Goal: Information Seeking & Learning: Check status

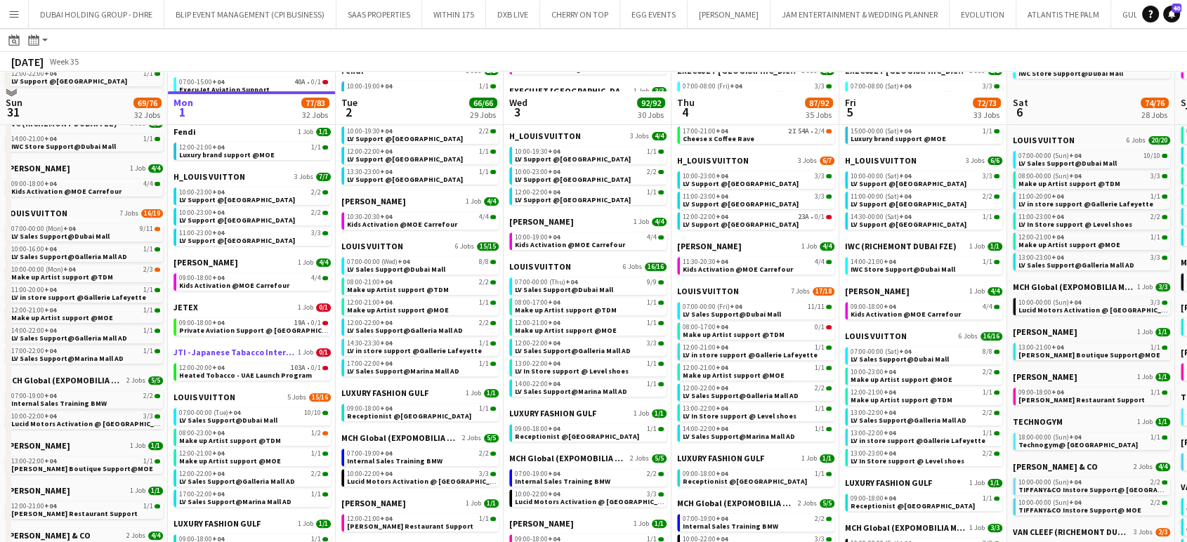
scroll to position [546, 0]
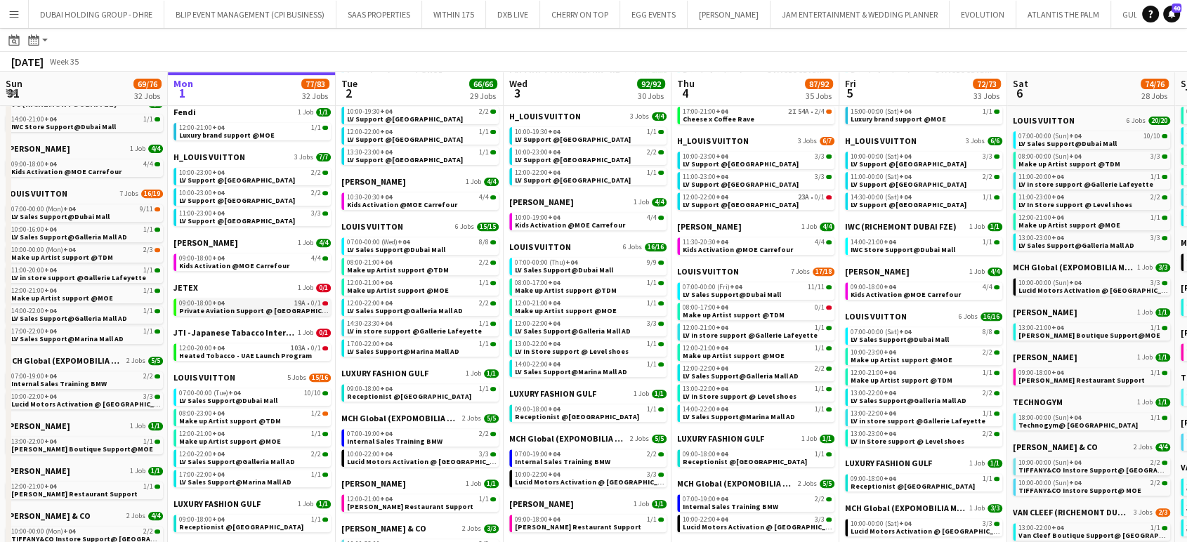
click at [253, 306] on span "Private Aviation Support @ [GEOGRAPHIC_DATA]" at bounding box center [262, 310] width 166 height 9
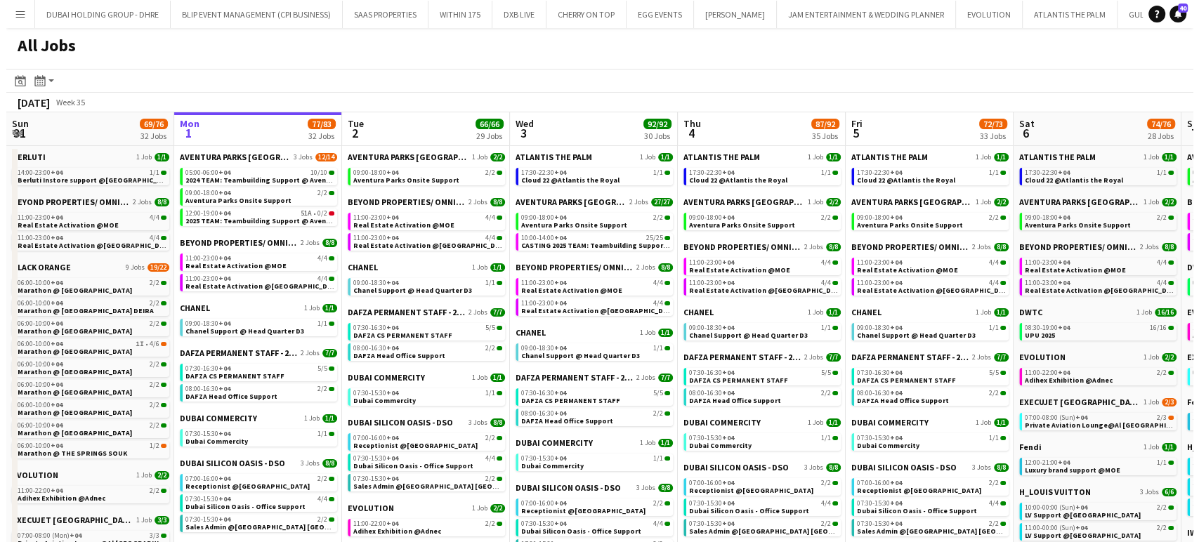
scroll to position [0, 398]
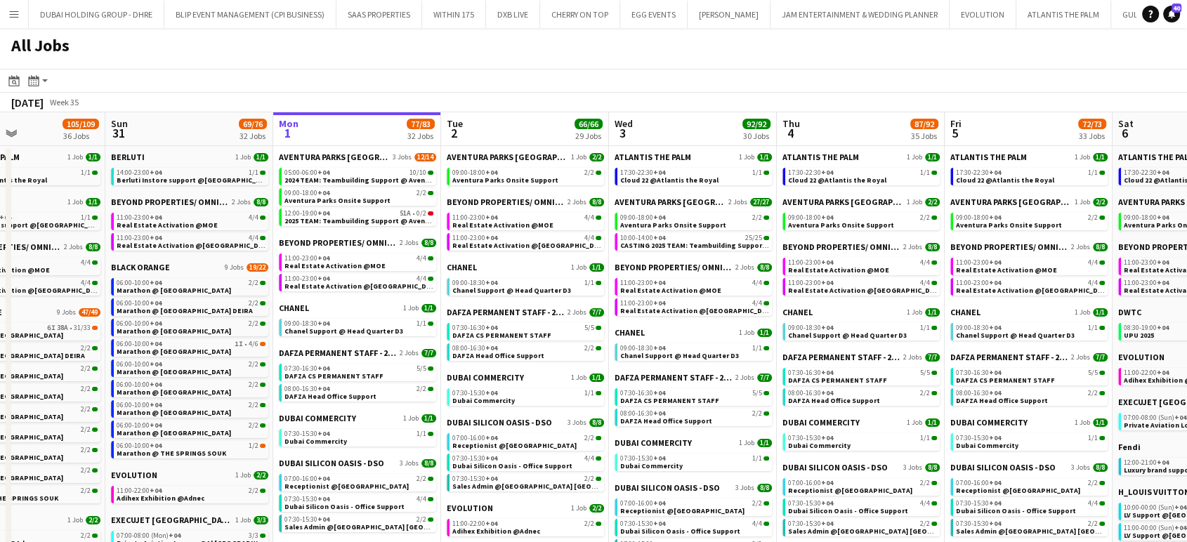
drag, startPoint x: 328, startPoint y: 449, endPoint x: 433, endPoint y: 454, distance: 104.8
click at [692, 176] on span "Cloud 22 @Atlantis the Royal" at bounding box center [669, 180] width 98 height 9
click at [13, 12] on app-icon "Menu" at bounding box center [13, 13] width 11 height 11
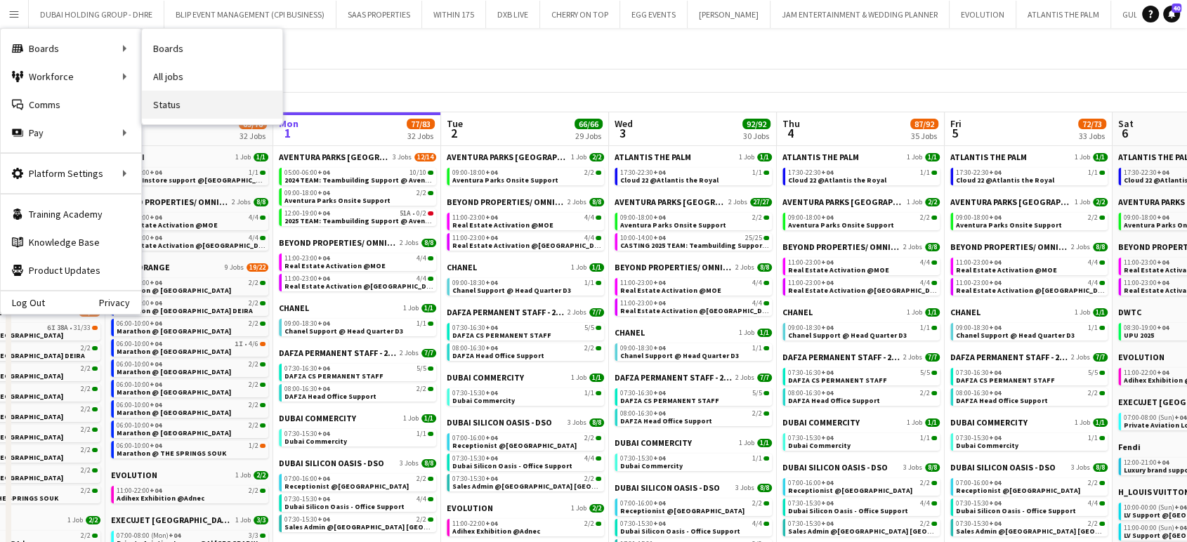
click at [167, 105] on link "Status" at bounding box center [212, 105] width 140 height 28
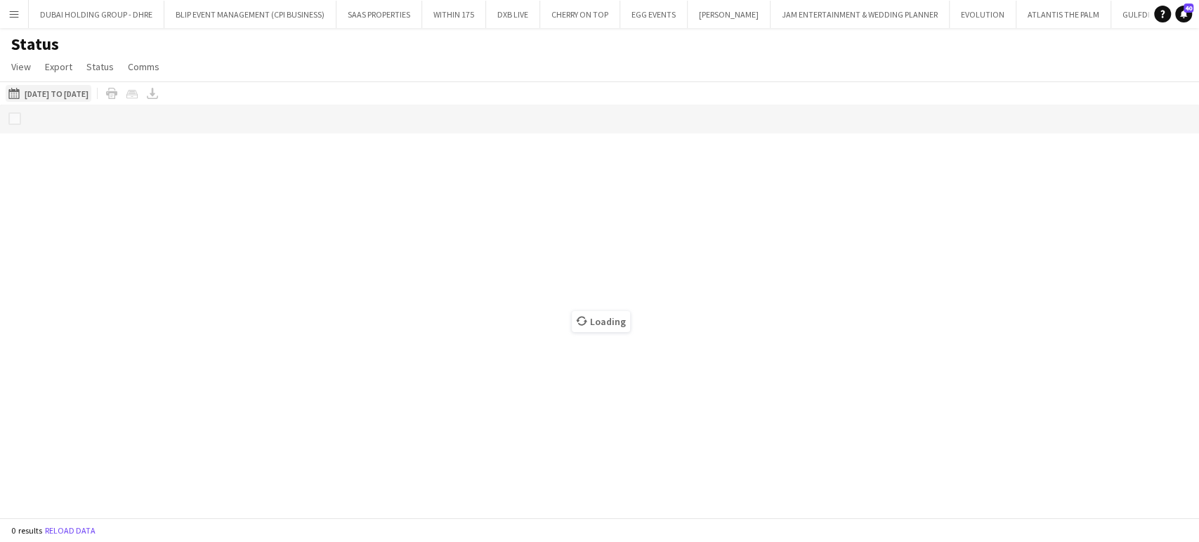
click at [84, 89] on button "[DATE] to [DATE] [DATE] to [DATE]" at bounding box center [49, 93] width 86 height 17
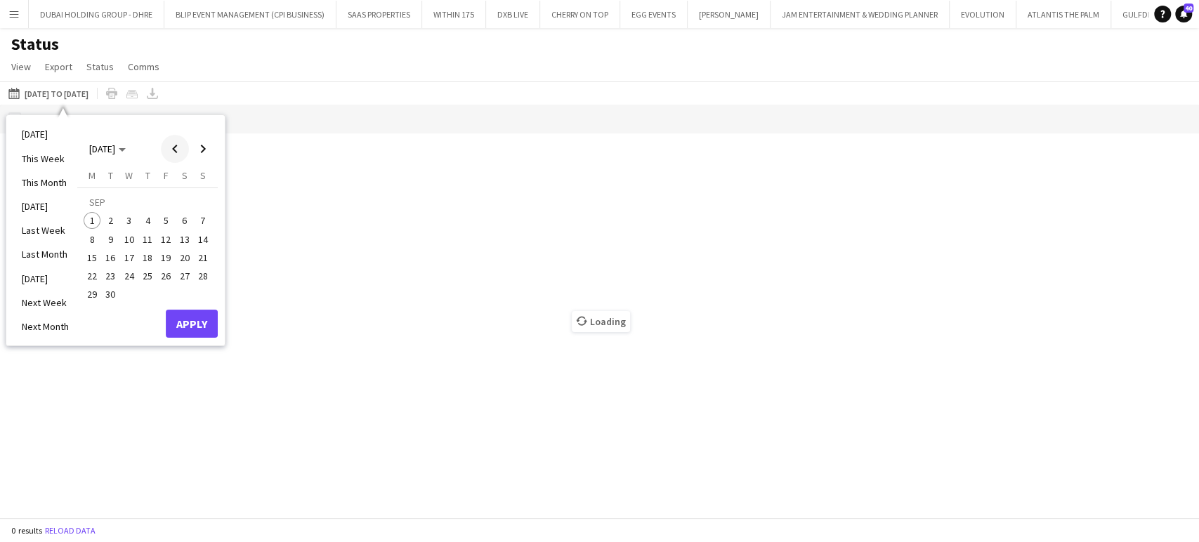
click at [176, 148] on span "Previous month" at bounding box center [175, 149] width 28 height 28
click at [105, 220] on span "1" at bounding box center [111, 220] width 17 height 17
click at [202, 155] on span "Next month" at bounding box center [203, 149] width 28 height 28
click at [207, 280] on span "31" at bounding box center [203, 279] width 17 height 17
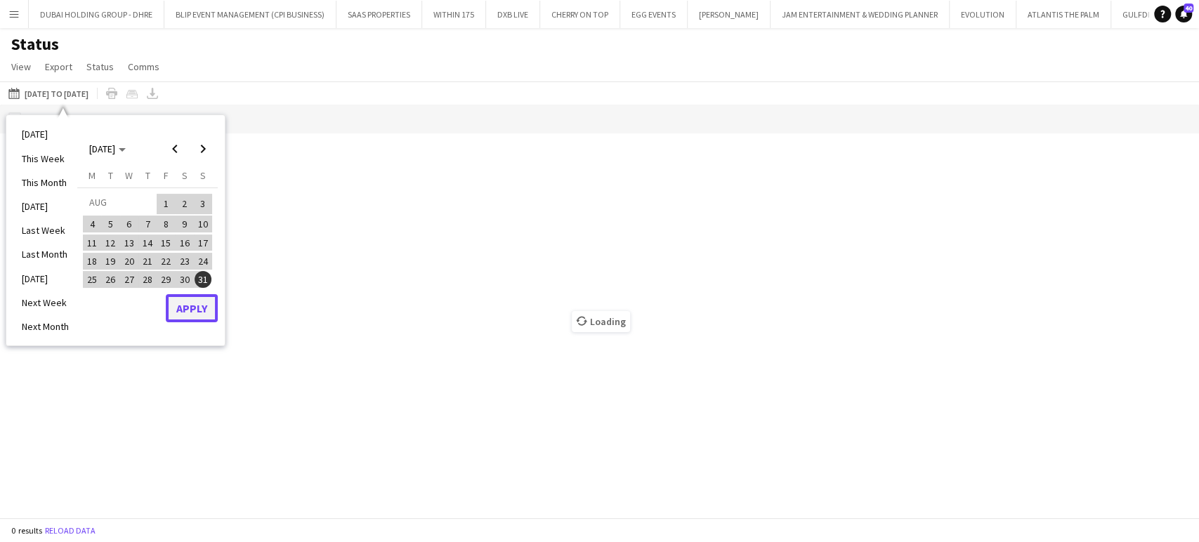
click at [193, 308] on button "Apply" at bounding box center [192, 308] width 52 height 28
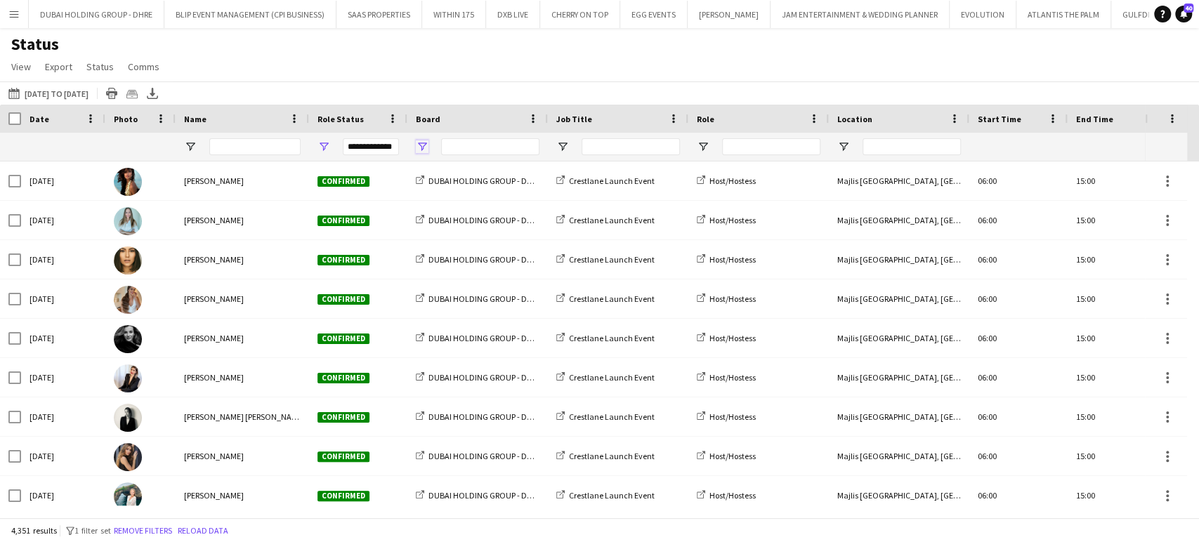
click at [421, 148] on span "Open Filter Menu" at bounding box center [422, 146] width 13 height 13
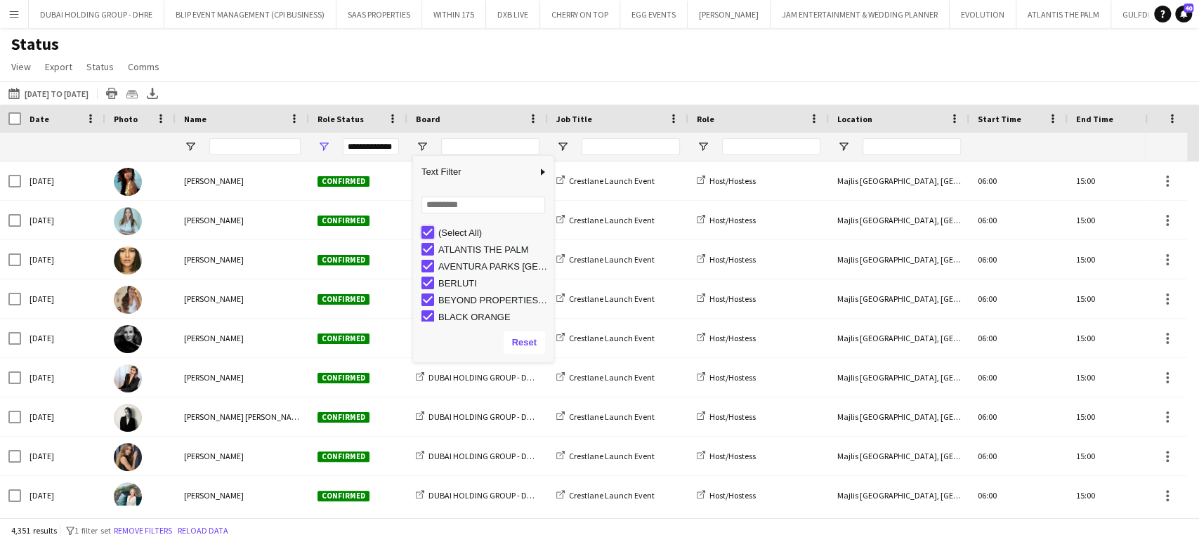
type input "***"
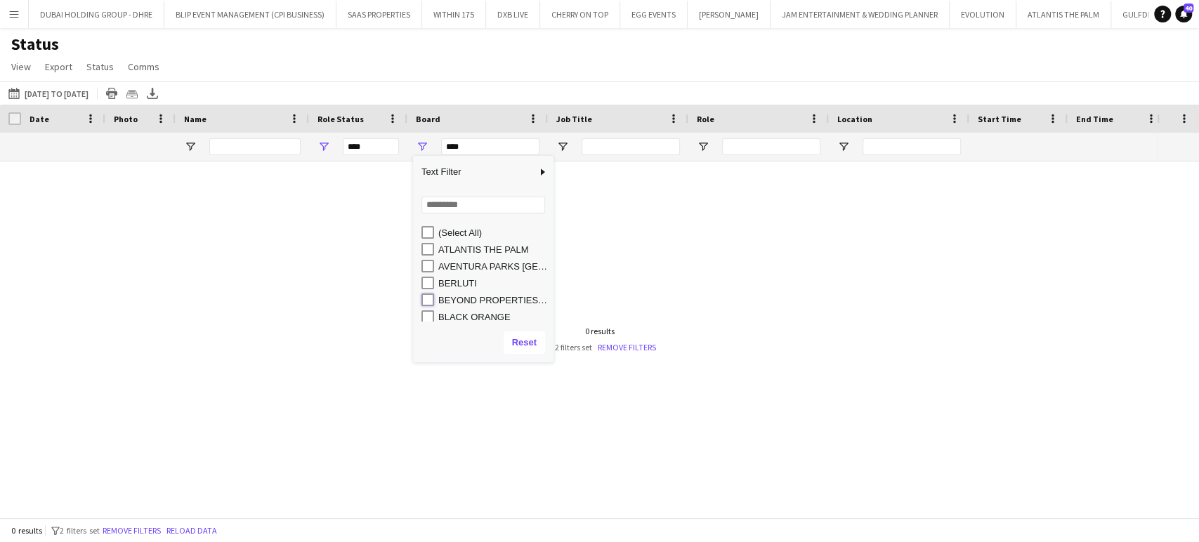
type input "**********"
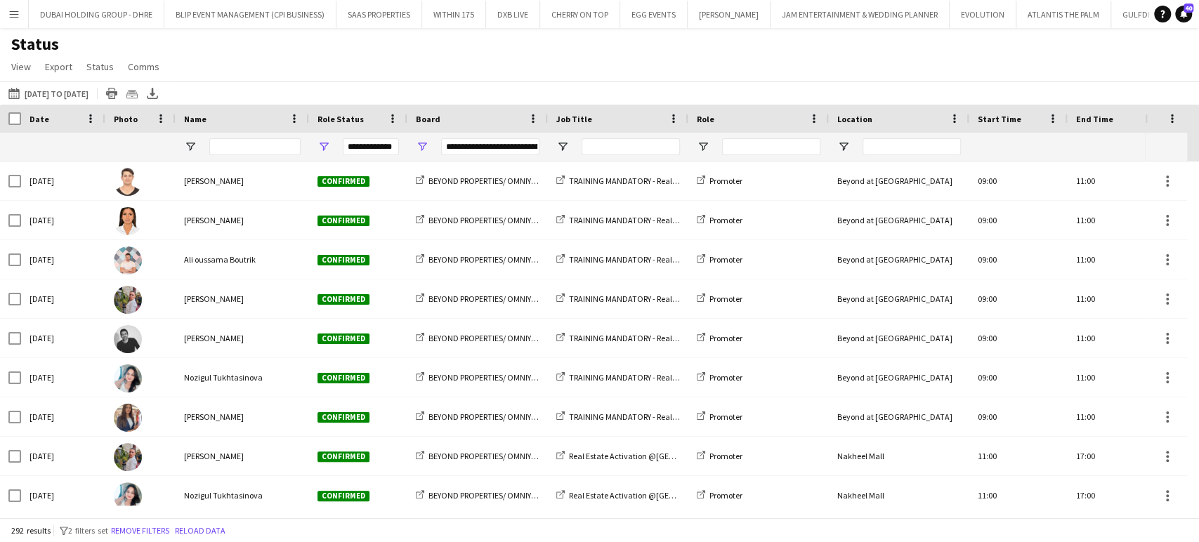
click at [336, 76] on div "Status View Views Default view New view Update view Delete view Edit name Custo…" at bounding box center [599, 58] width 1199 height 48
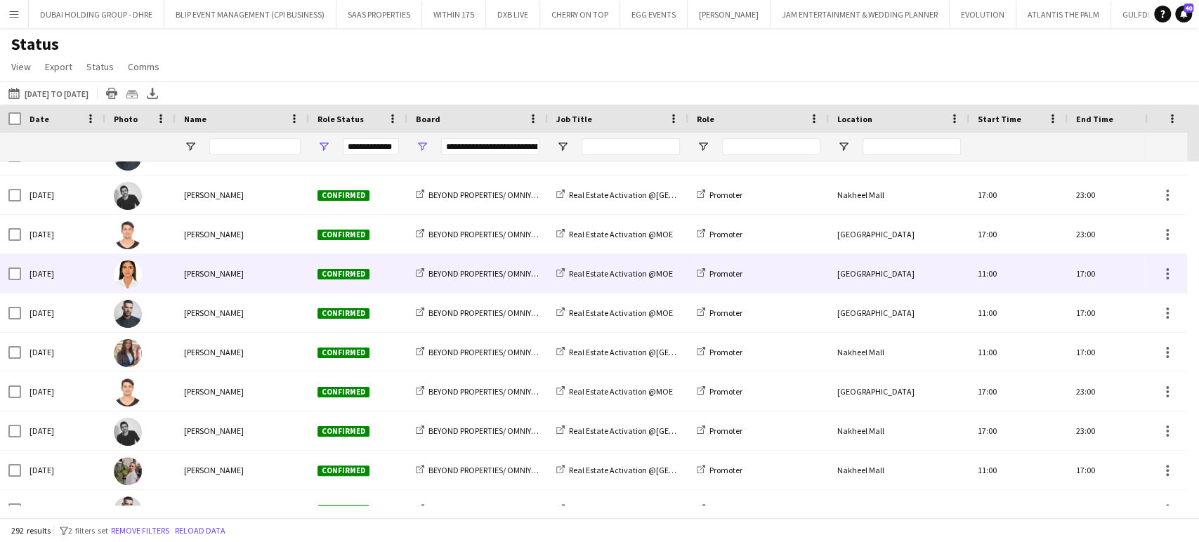
scroll to position [2107, 0]
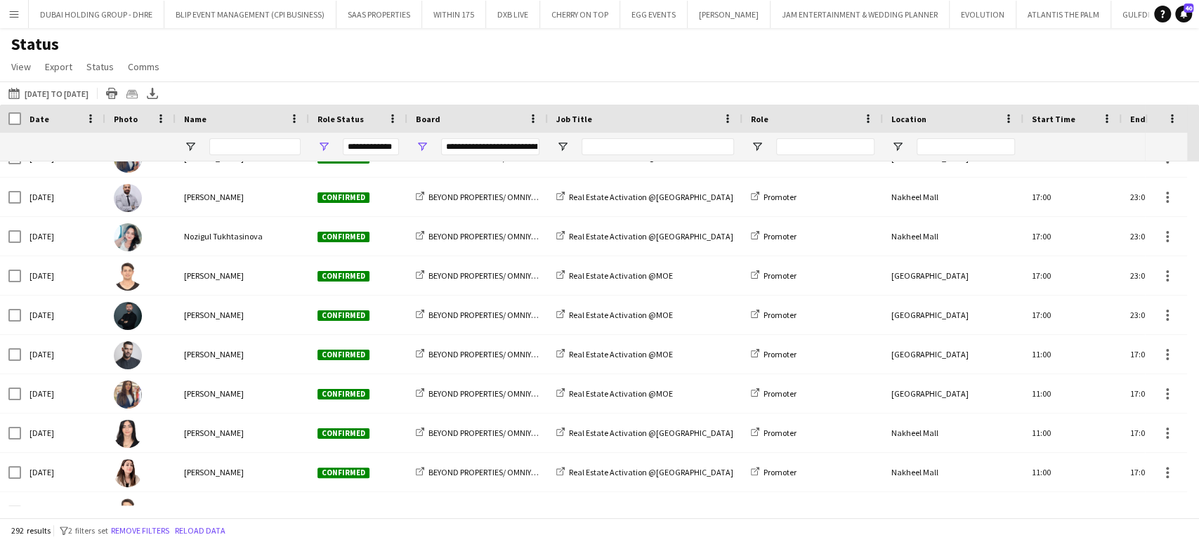
drag, startPoint x: 688, startPoint y: 122, endPoint x: 750, endPoint y: 116, distance: 62.1
click at [745, 116] on div at bounding box center [742, 119] width 6 height 28
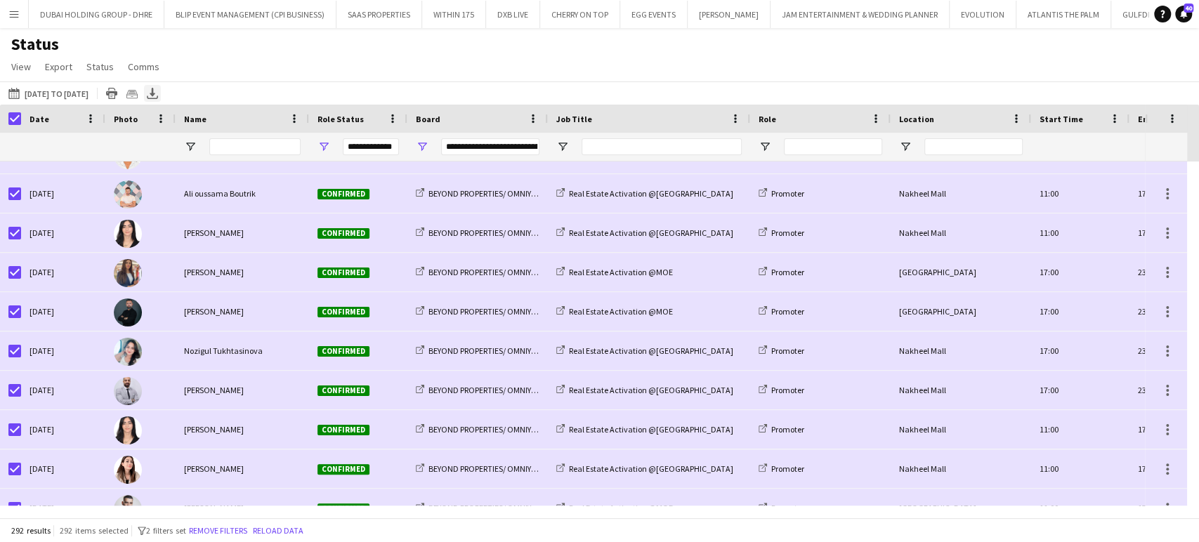
click at [158, 93] on icon "Export XLSX" at bounding box center [152, 93] width 11 height 11
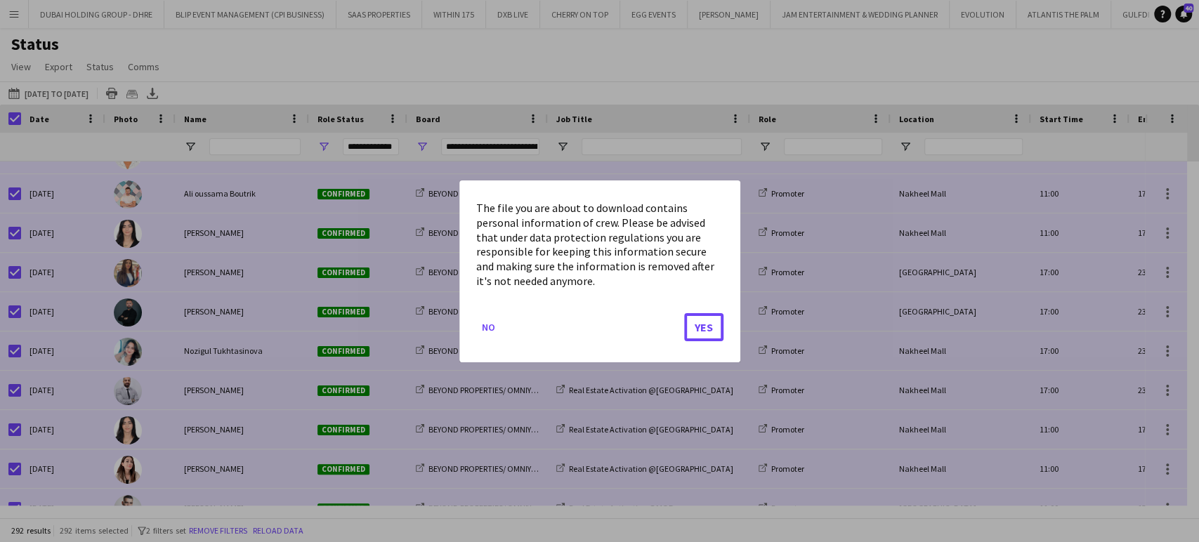
click at [704, 322] on button "Yes" at bounding box center [703, 327] width 39 height 28
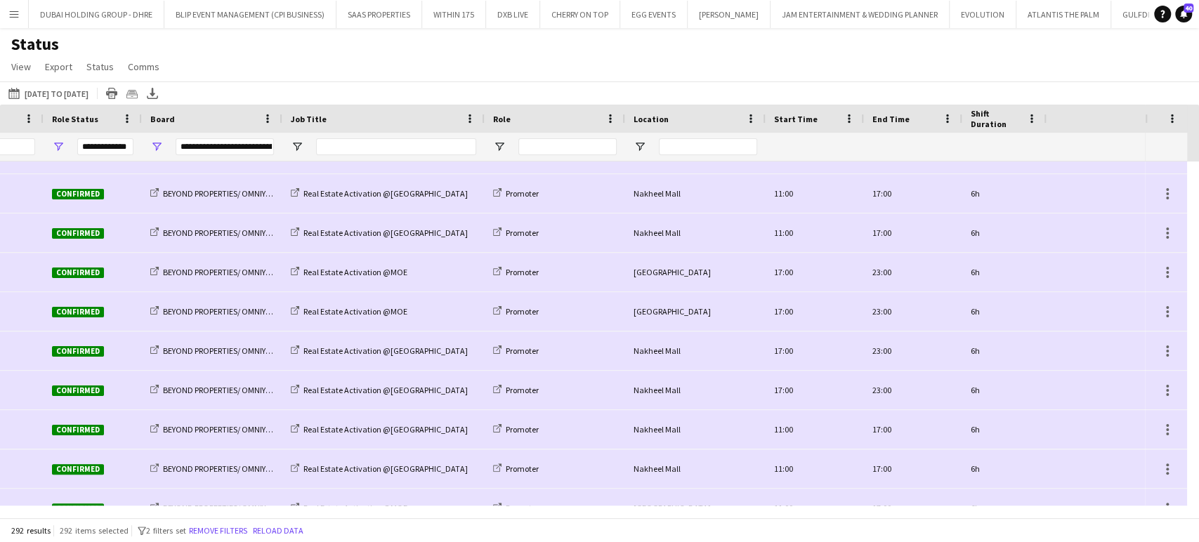
scroll to position [0, 0]
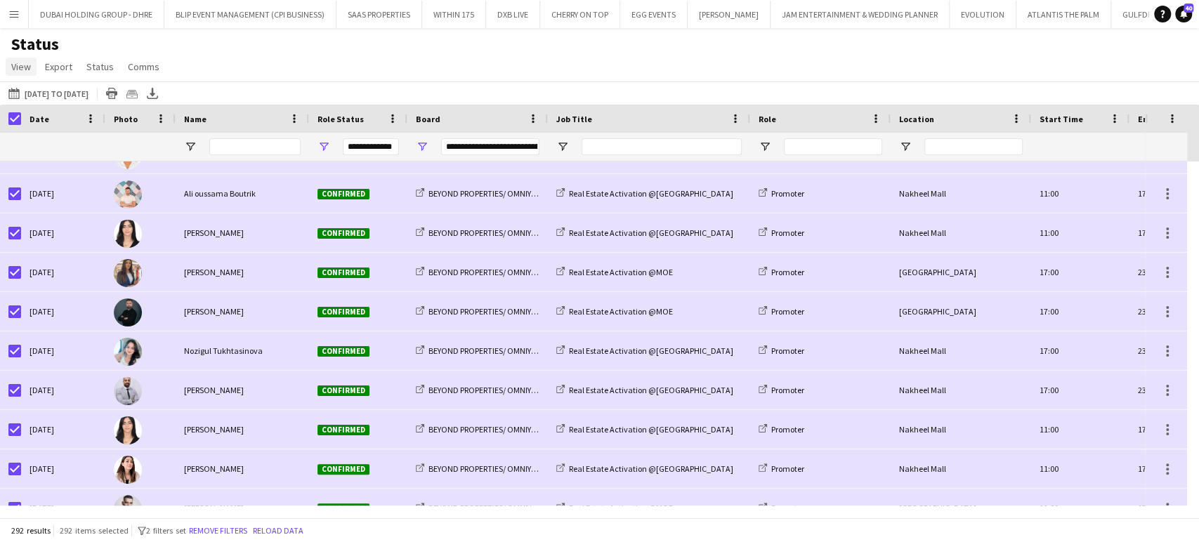
click at [22, 63] on span "View" at bounding box center [21, 66] width 20 height 13
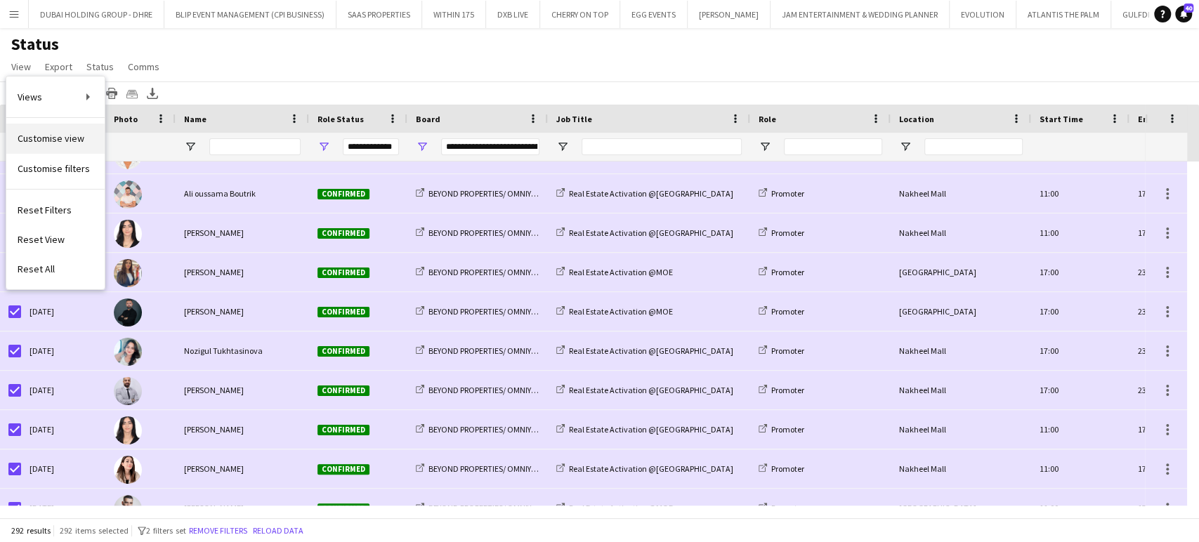
click at [55, 136] on span "Customise view" at bounding box center [51, 138] width 67 height 13
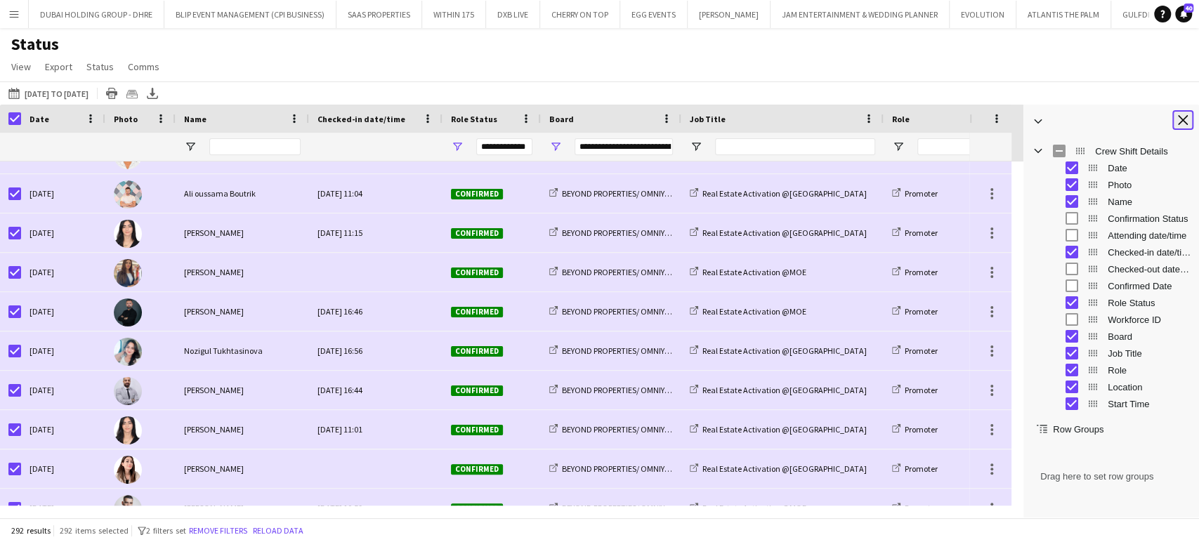
click at [1183, 124] on app-icon "Close tool panel" at bounding box center [1183, 120] width 10 height 10
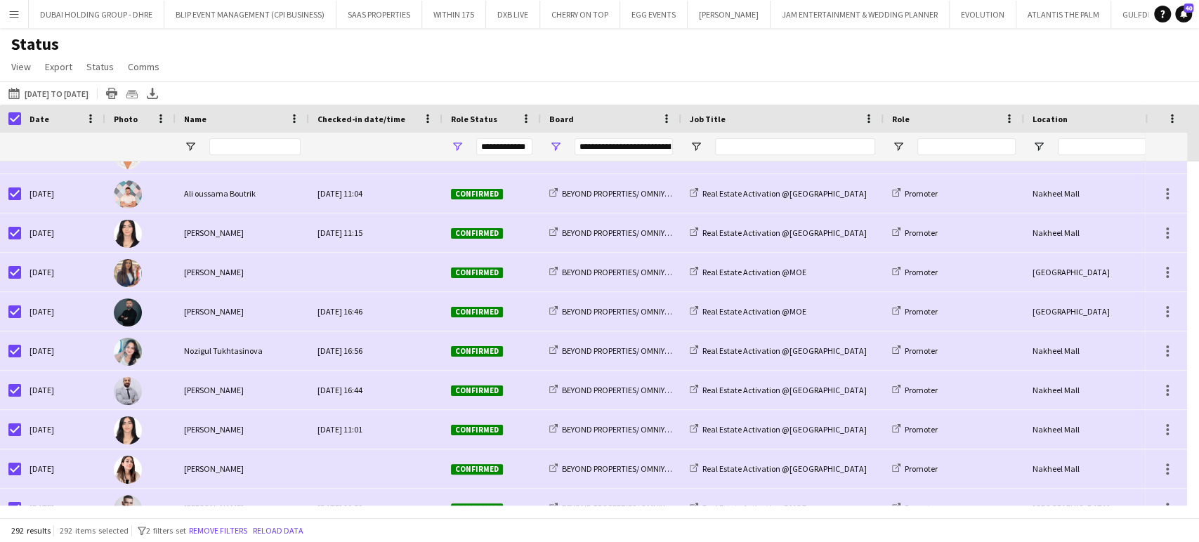
click at [598, 60] on div "Status View Views Default view New view Update view Delete view Edit name Custo…" at bounding box center [599, 58] width 1199 height 48
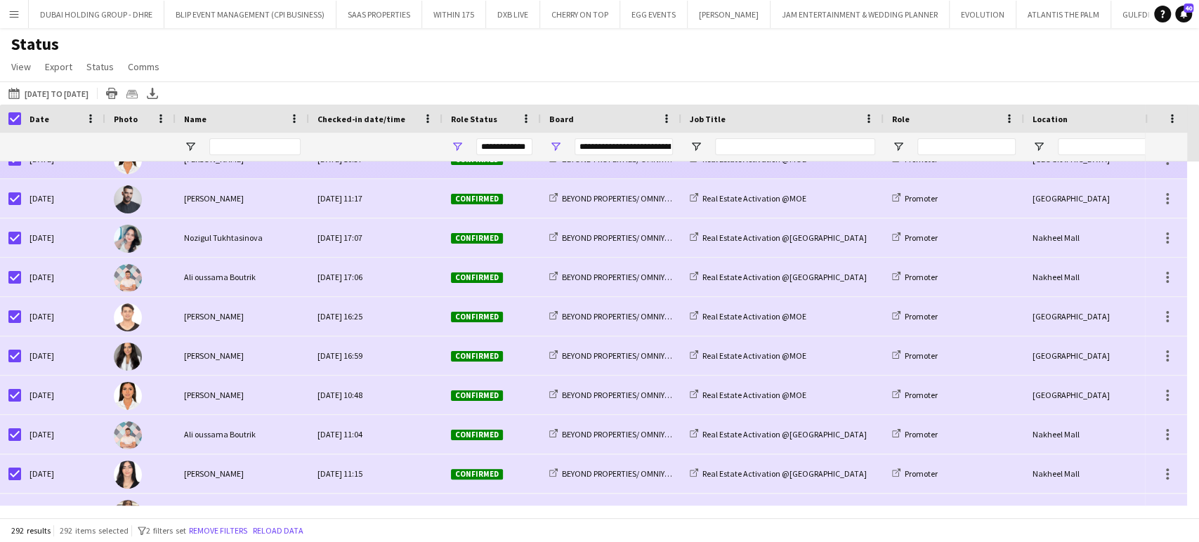
scroll to position [8488, 0]
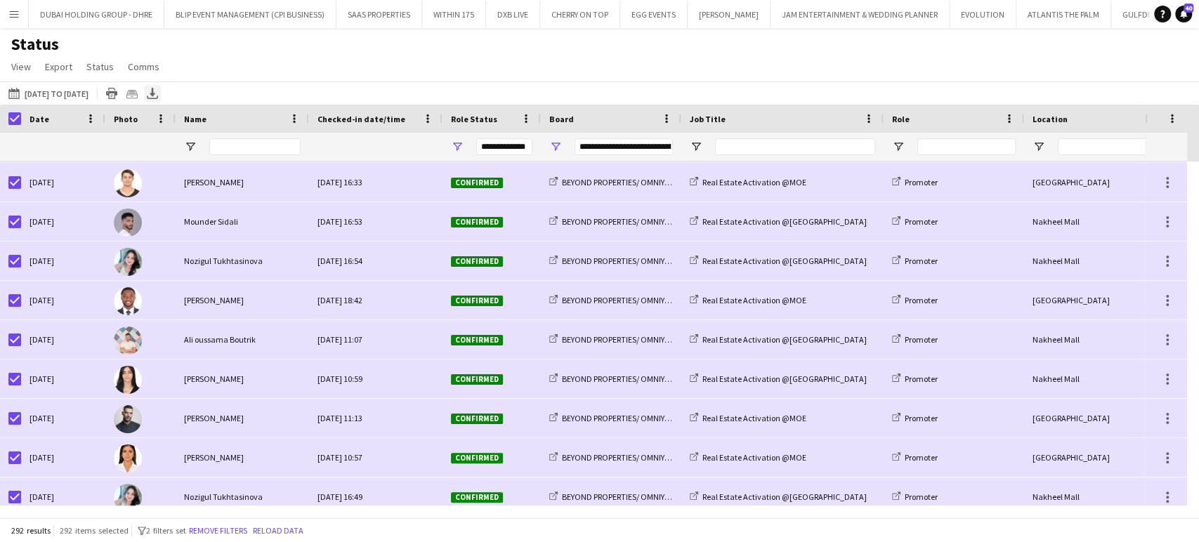
click at [158, 96] on icon "Export XLSX" at bounding box center [152, 93] width 11 height 11
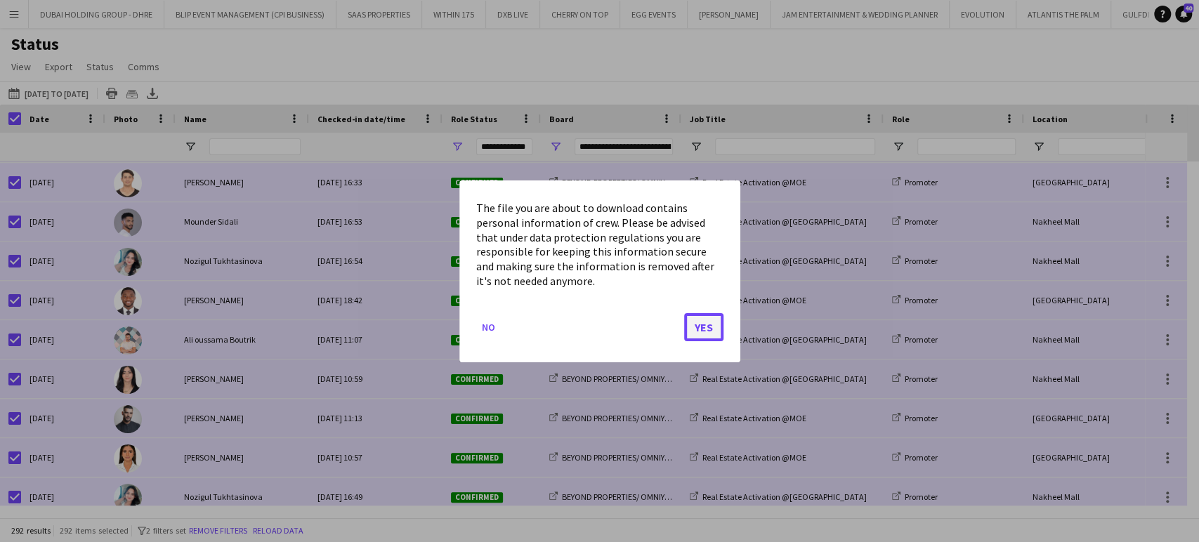
click at [698, 325] on button "Yes" at bounding box center [703, 327] width 39 height 28
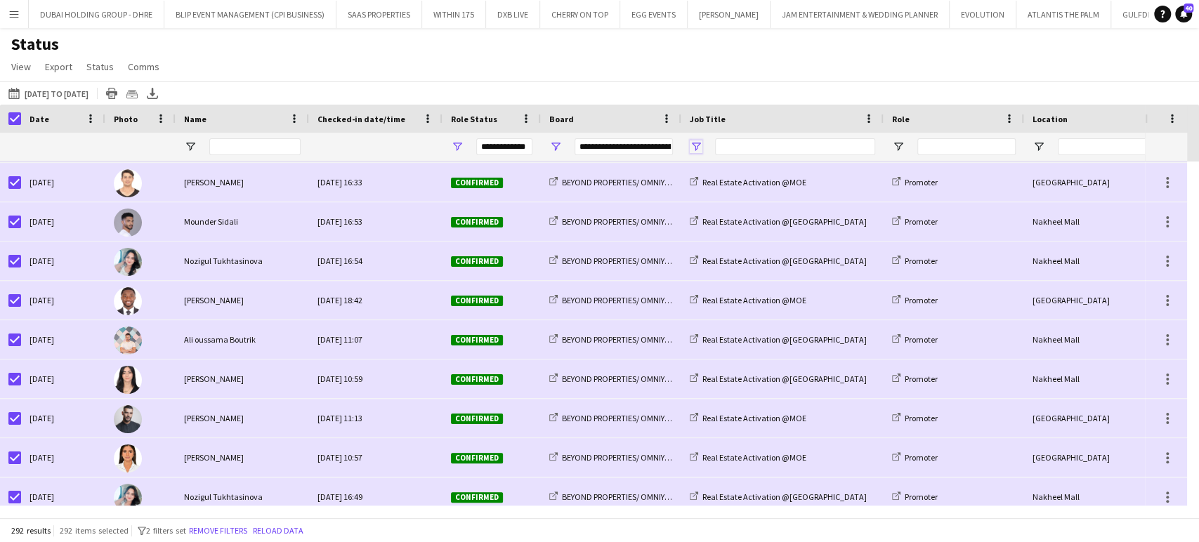
click at [693, 148] on span "Open Filter Menu" at bounding box center [696, 146] width 13 height 13
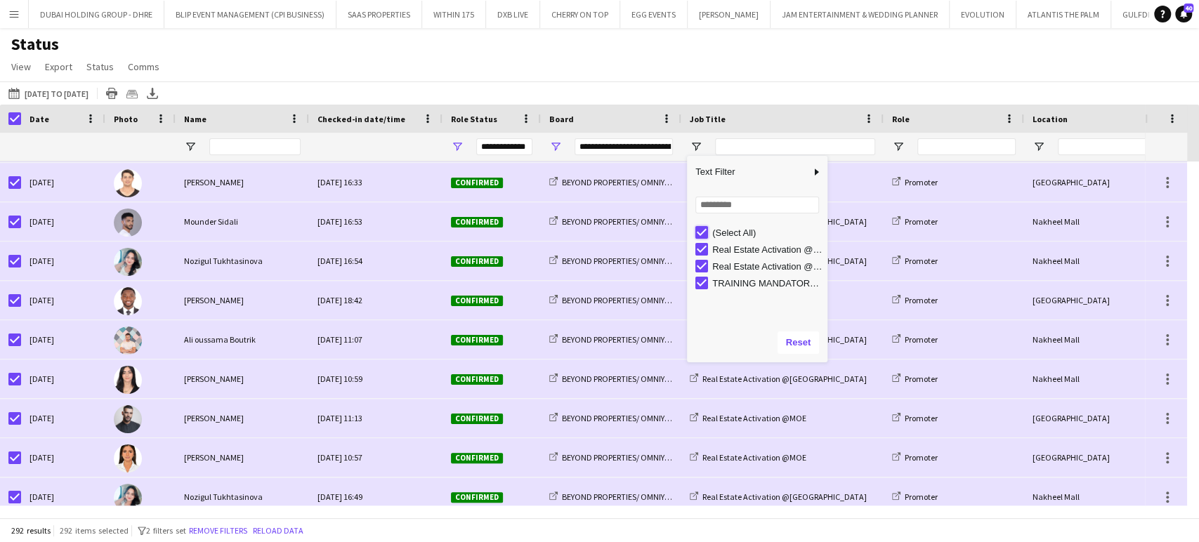
type input "***"
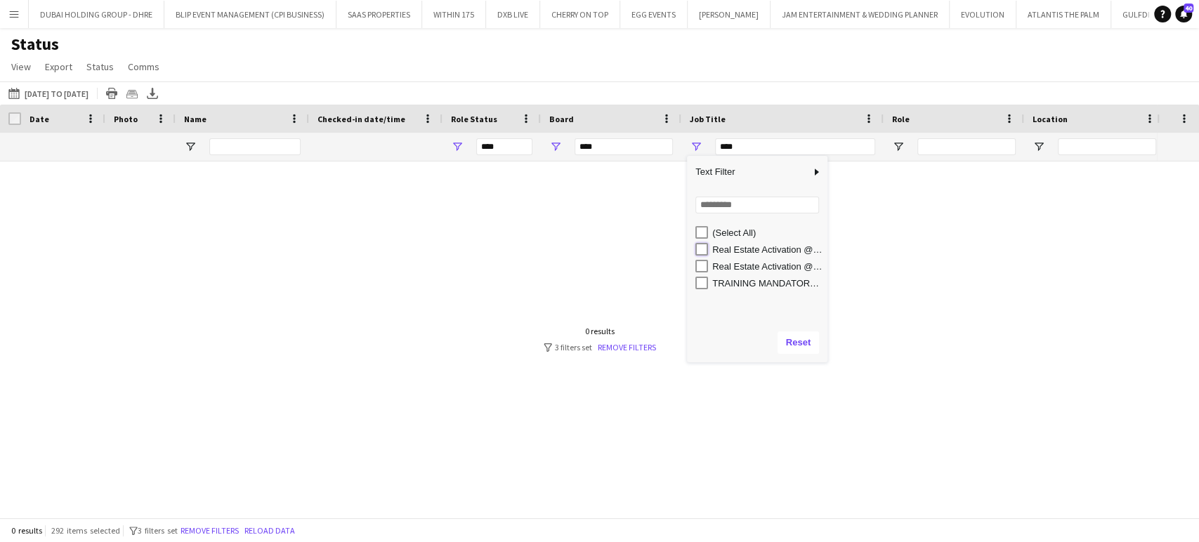
type input "**********"
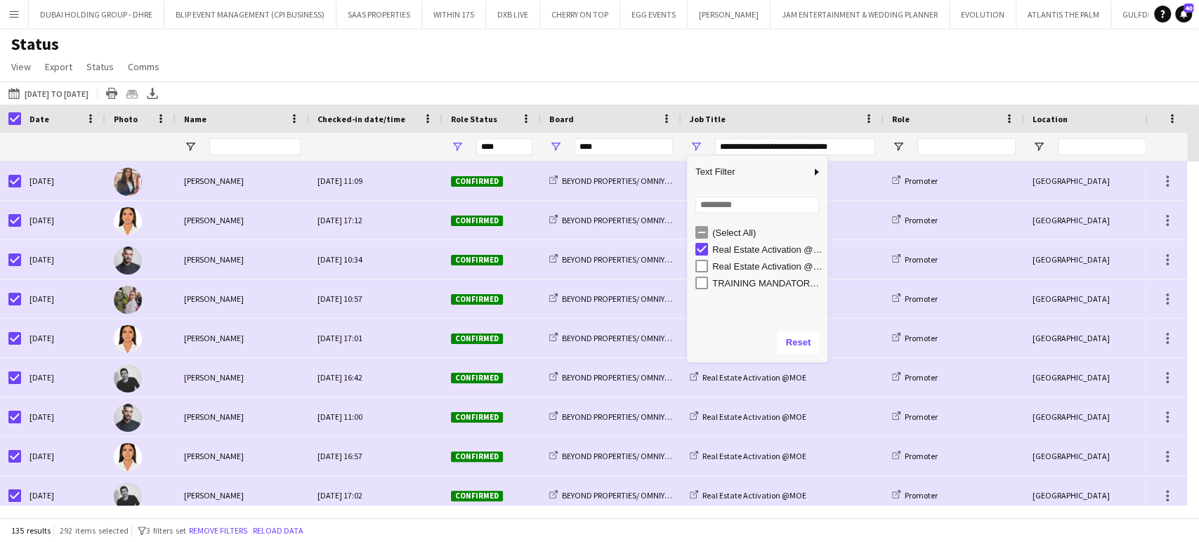
type input "**********"
type input "***"
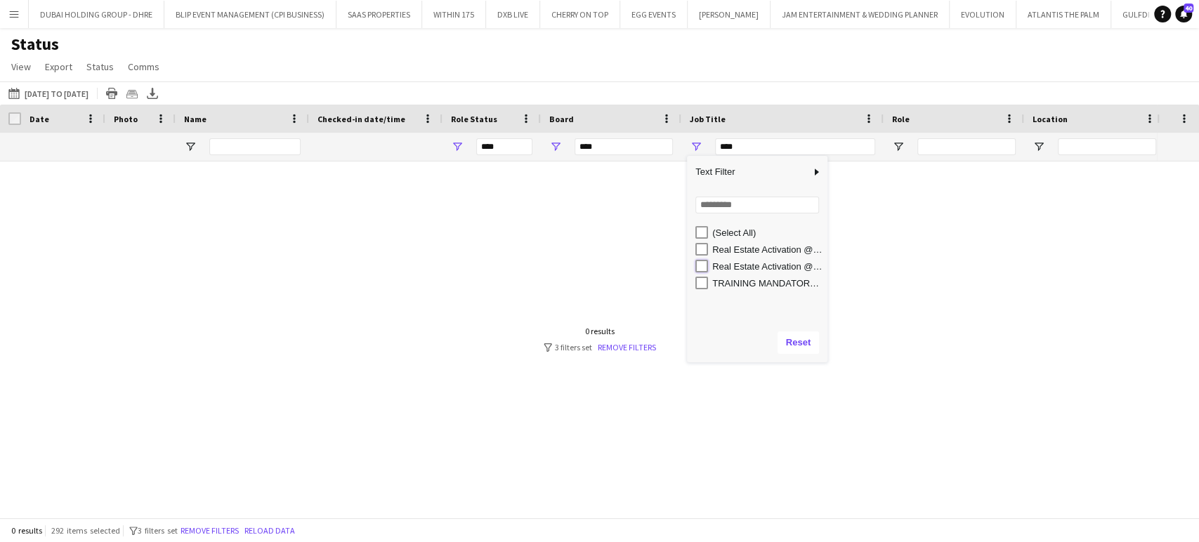
type input "**********"
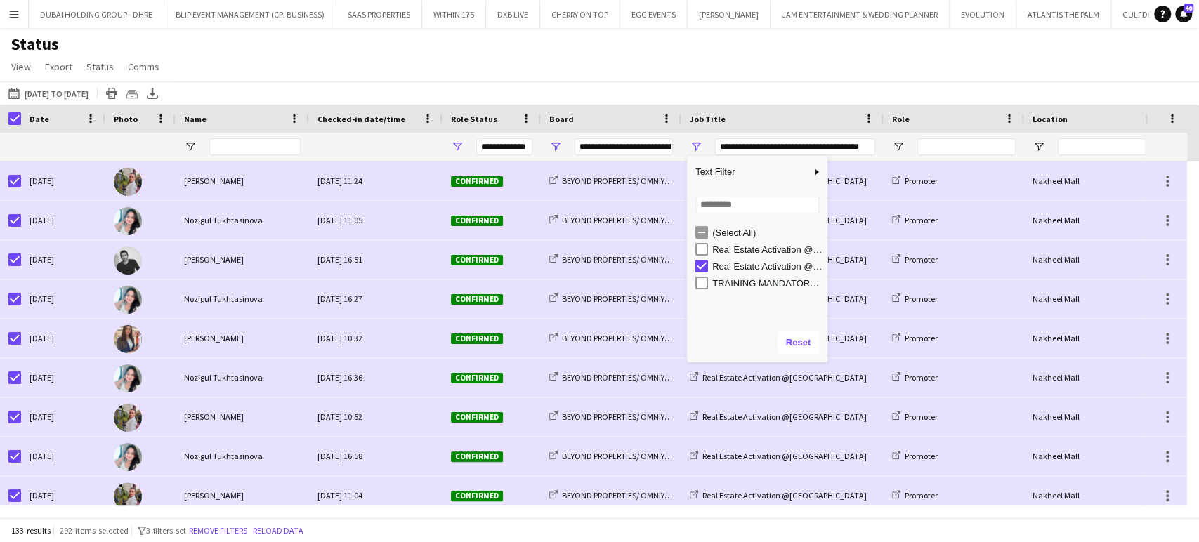
click at [724, 72] on div "Status View Views Default view New view Update view Delete view Edit name Custo…" at bounding box center [599, 58] width 1199 height 48
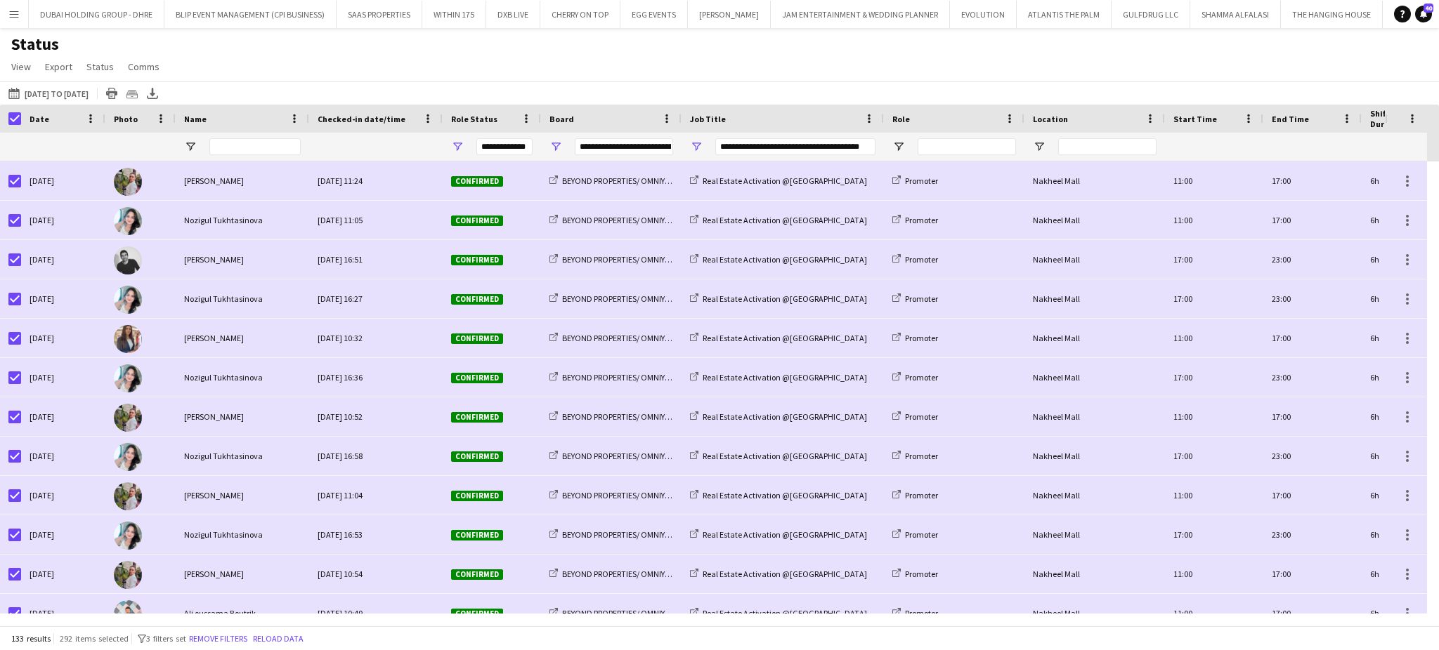
click at [14, 6] on button "Menu" at bounding box center [14, 14] width 28 height 28
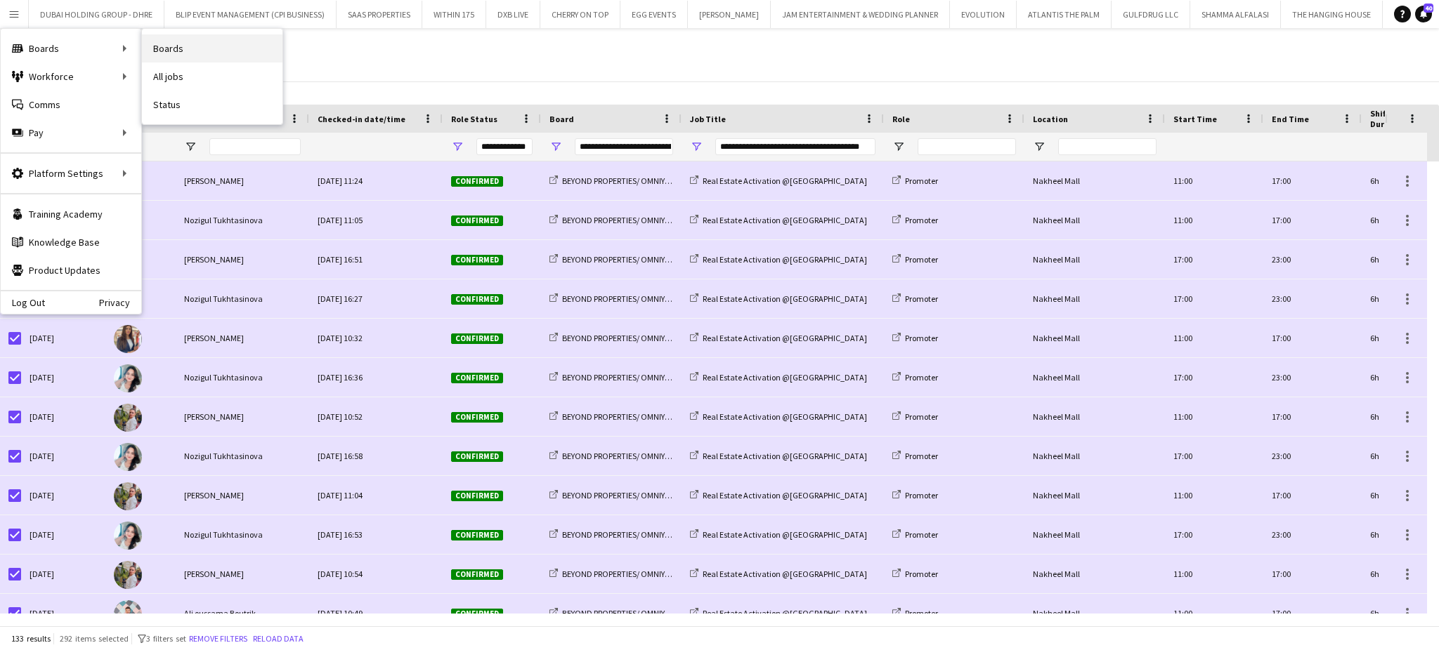
click at [155, 49] on link "Boards" at bounding box center [212, 48] width 140 height 28
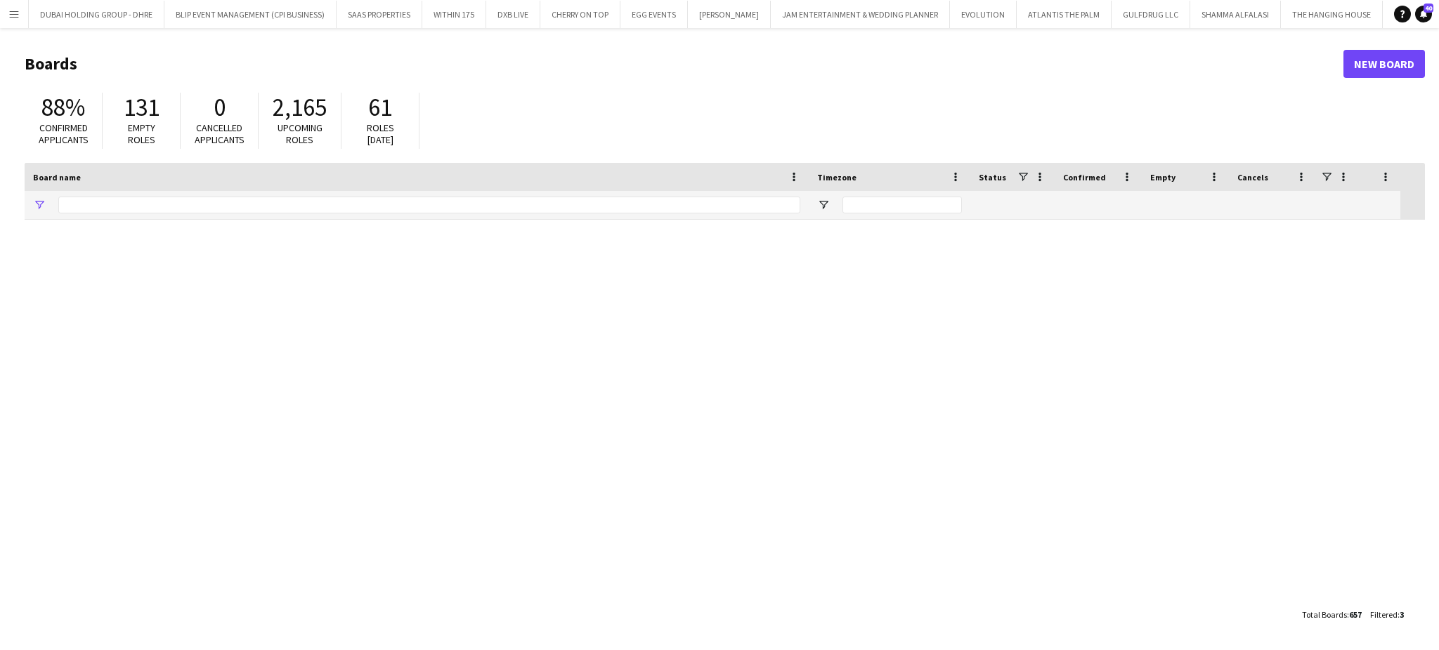
type input "****"
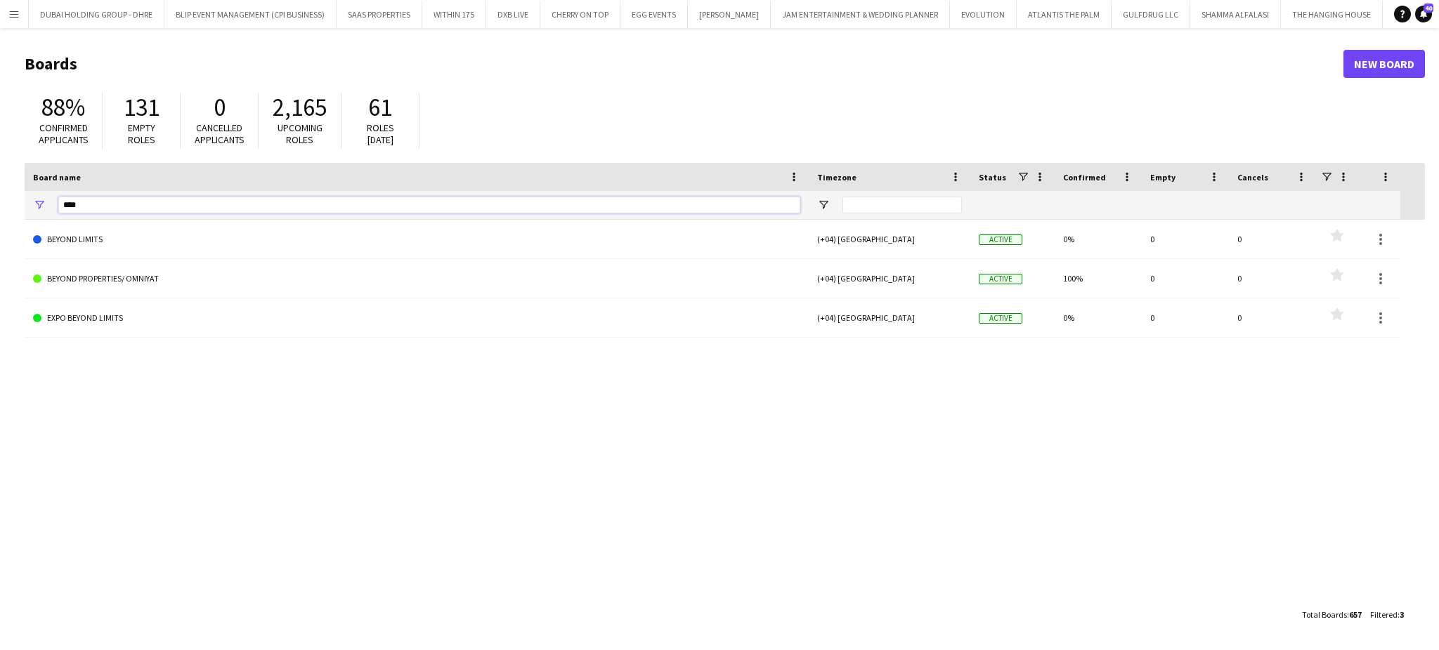
drag, startPoint x: 16, startPoint y: 192, endPoint x: 0, endPoint y: 172, distance: 26.0
click at [0, 178] on main "Boards New Board 88% Confirmed applicants 131 Empty roles 0 Cancelled applicant…" at bounding box center [719, 339] width 1439 height 622
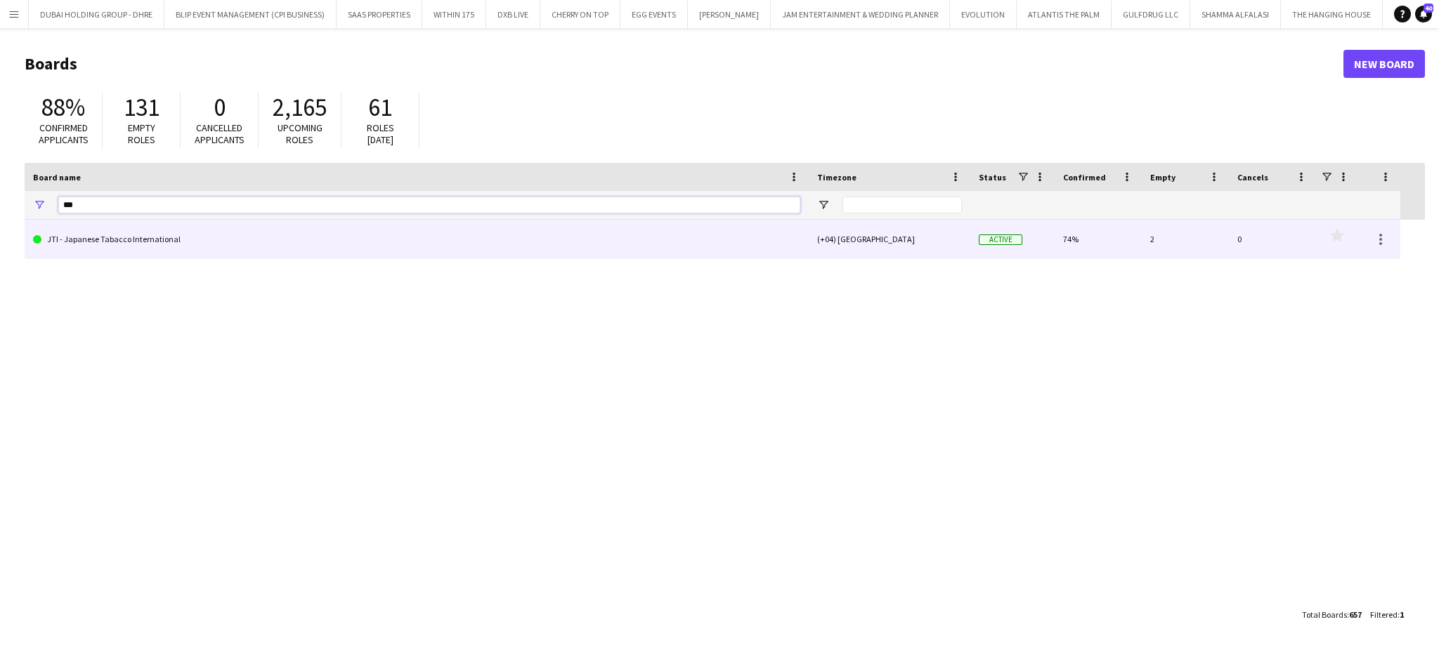
type input "***"
click at [110, 231] on link "JTI - Japanese Tabacco International" at bounding box center [416, 239] width 767 height 39
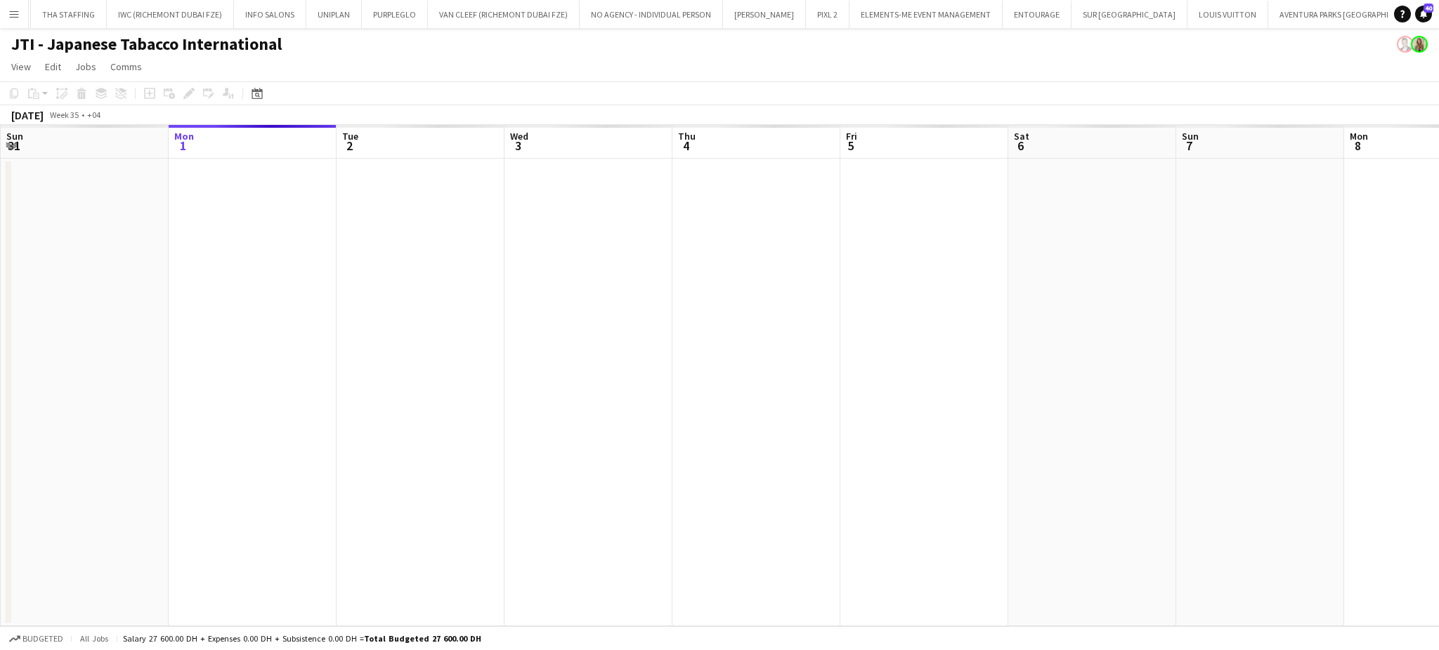
scroll to position [0, 1930]
drag, startPoint x: 794, startPoint y: 275, endPoint x: 480, endPoint y: 217, distance: 319.2
click at [488, 218] on app-calendar-viewport "Fri 29 Sat 30 Sun 31 Mon 1 Tue 2 Wed 3 Thu 4 Fri 5 Sat 6 Sun 7 Mon 8 Tue 9 Wed …" at bounding box center [719, 376] width 1439 height 502
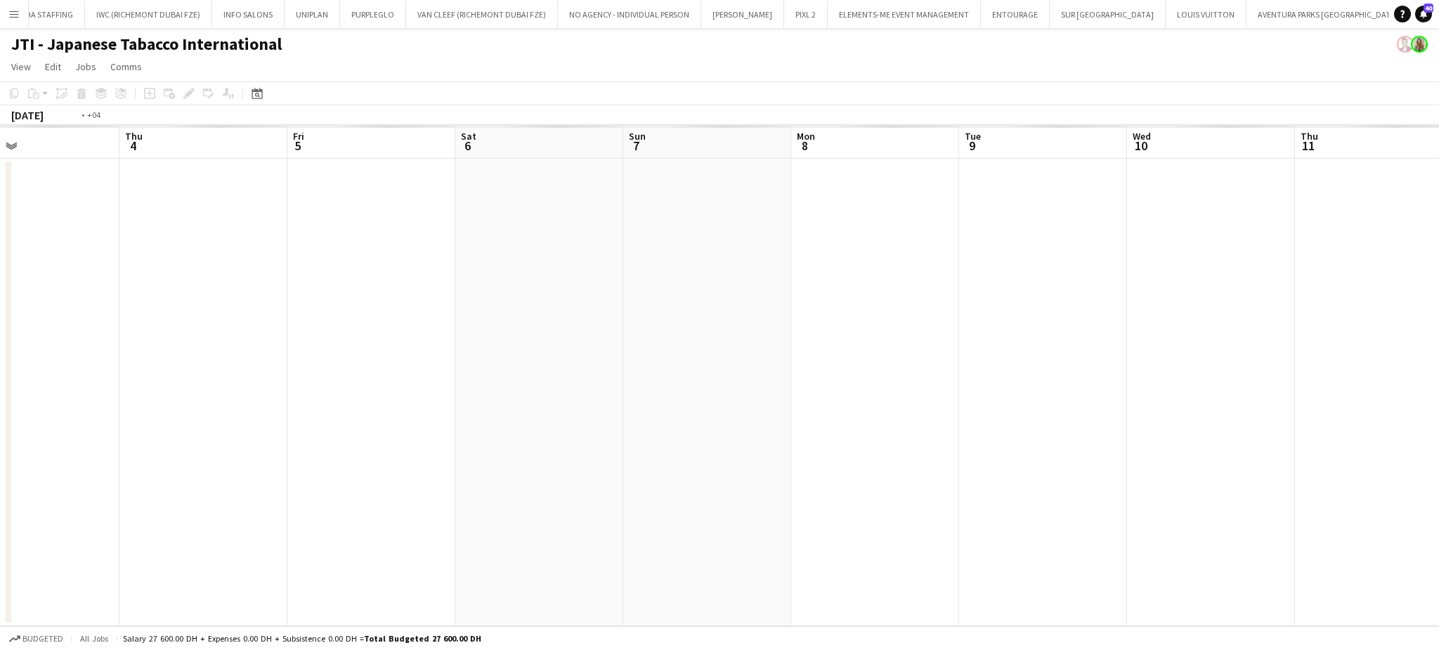
drag, startPoint x: 1209, startPoint y: 344, endPoint x: 435, endPoint y: 332, distance: 774.2
click at [462, 339] on app-calendar-viewport "Mon 1 Tue 2 Wed 3 Thu 4 Fri 5 Sat 6 Sun 7 Mon 8 Tue 9 Wed 10 Thu 11 Fri 12 23/2…" at bounding box center [719, 376] width 1439 height 502
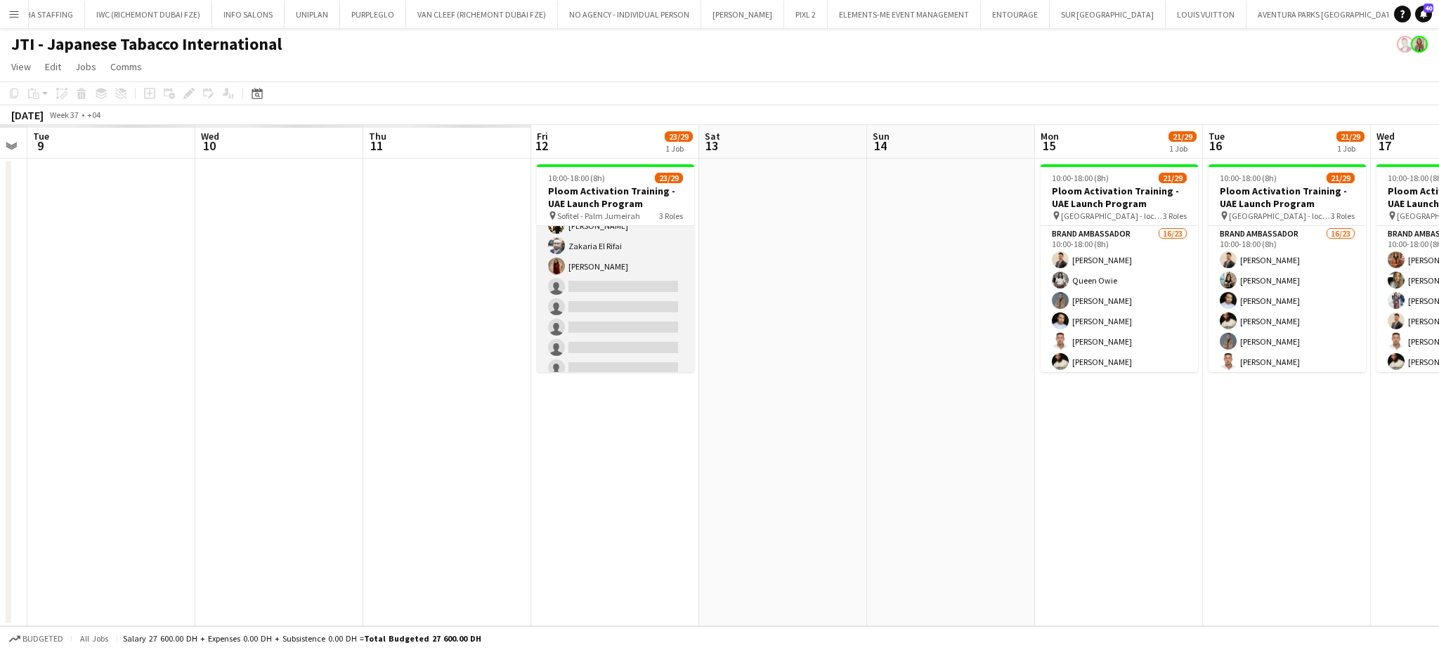
scroll to position [527, 0]
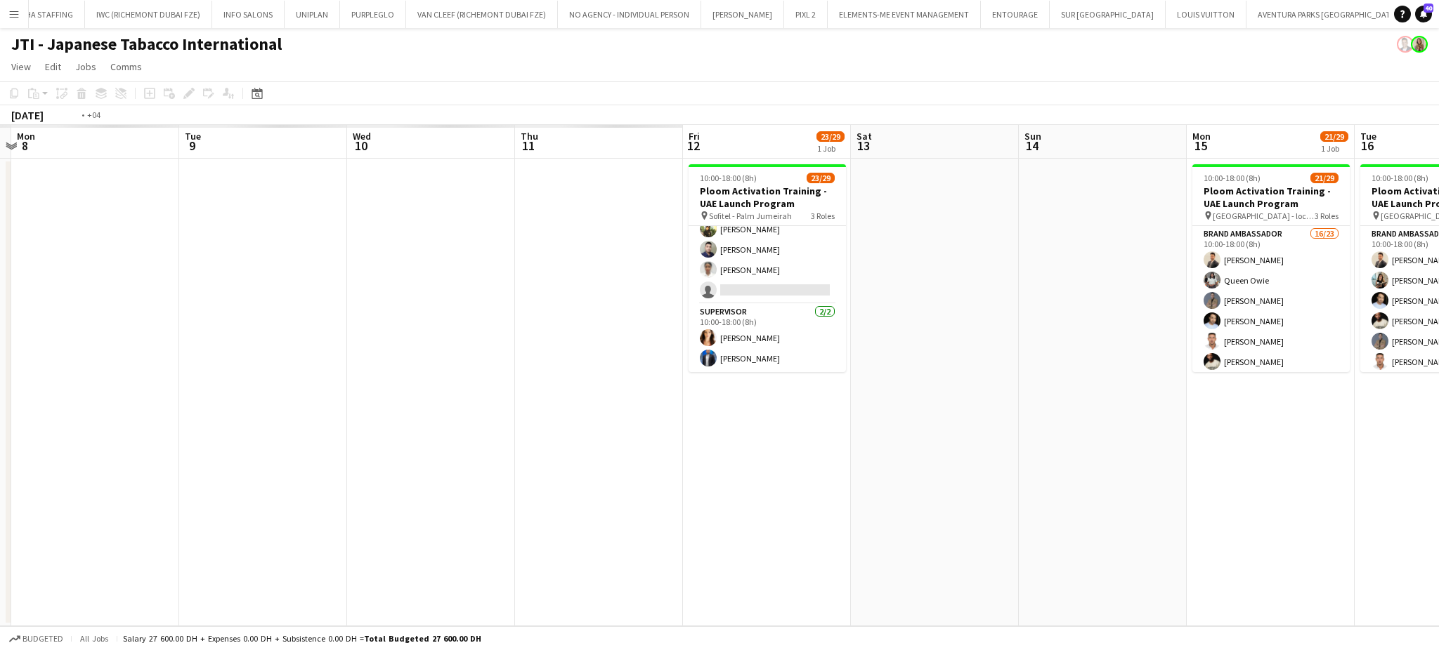
drag, startPoint x: 374, startPoint y: 475, endPoint x: 590, endPoint y: 466, distance: 216.5
click at [588, 466] on app-calendar-viewport "Fri 5 Sat 6 Sun 7 Mon 8 Tue 9 Wed 10 Thu 11 Fri 12 23/29 1 Job Sat 13 Sun 14 Mo…" at bounding box center [719, 376] width 1439 height 502
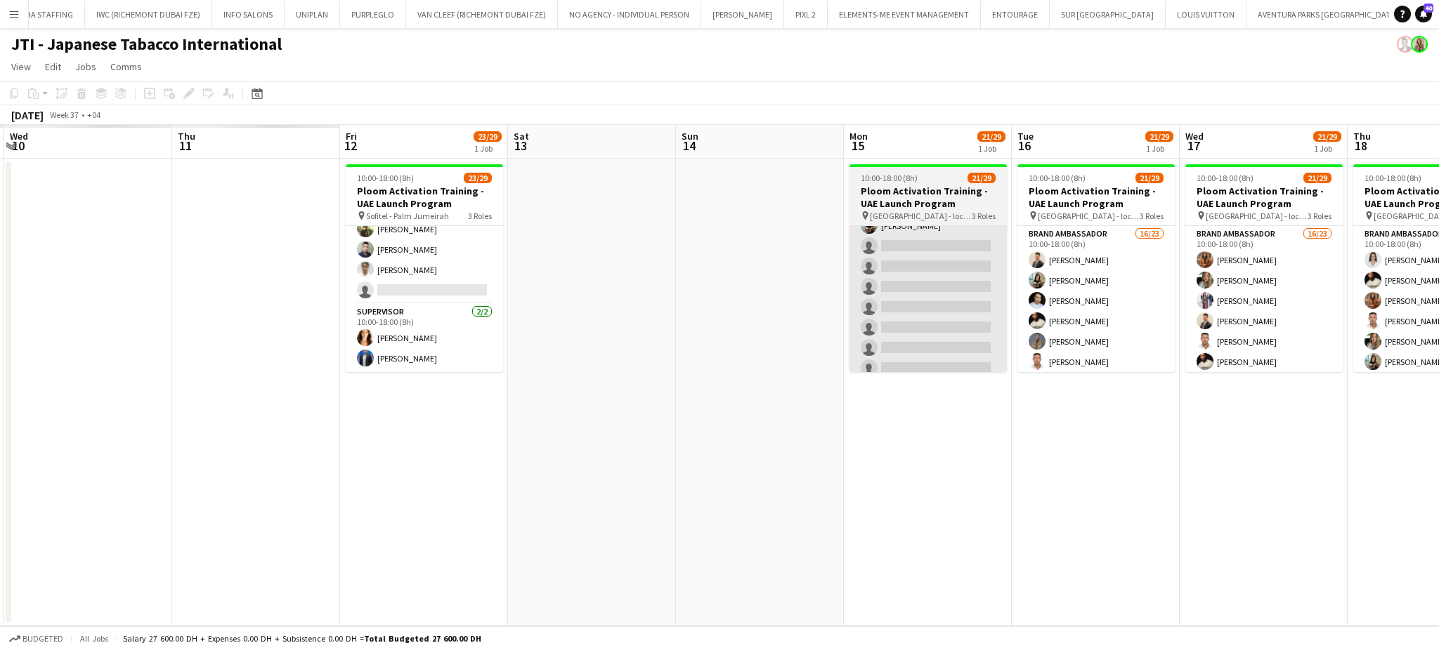
scroll to position [0, 551]
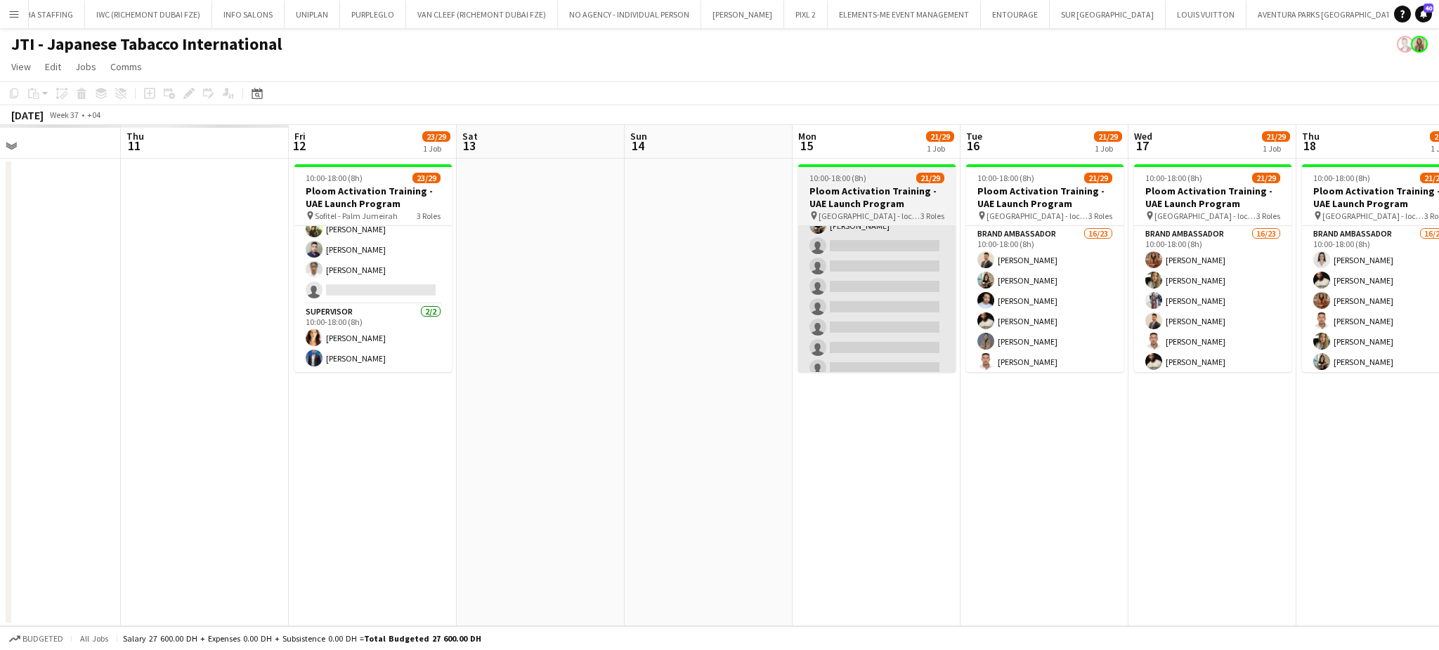
drag, startPoint x: 818, startPoint y: 358, endPoint x: 721, endPoint y: 332, distance: 100.4
click at [721, 332] on app-calendar-viewport "Sun 7 Mon 8 Tue 9 Wed 10 Thu 11 Fri 12 23/29 1 Job Sat 13 Sun 14 Mon 15 21/29 1…" at bounding box center [719, 376] width 1439 height 502
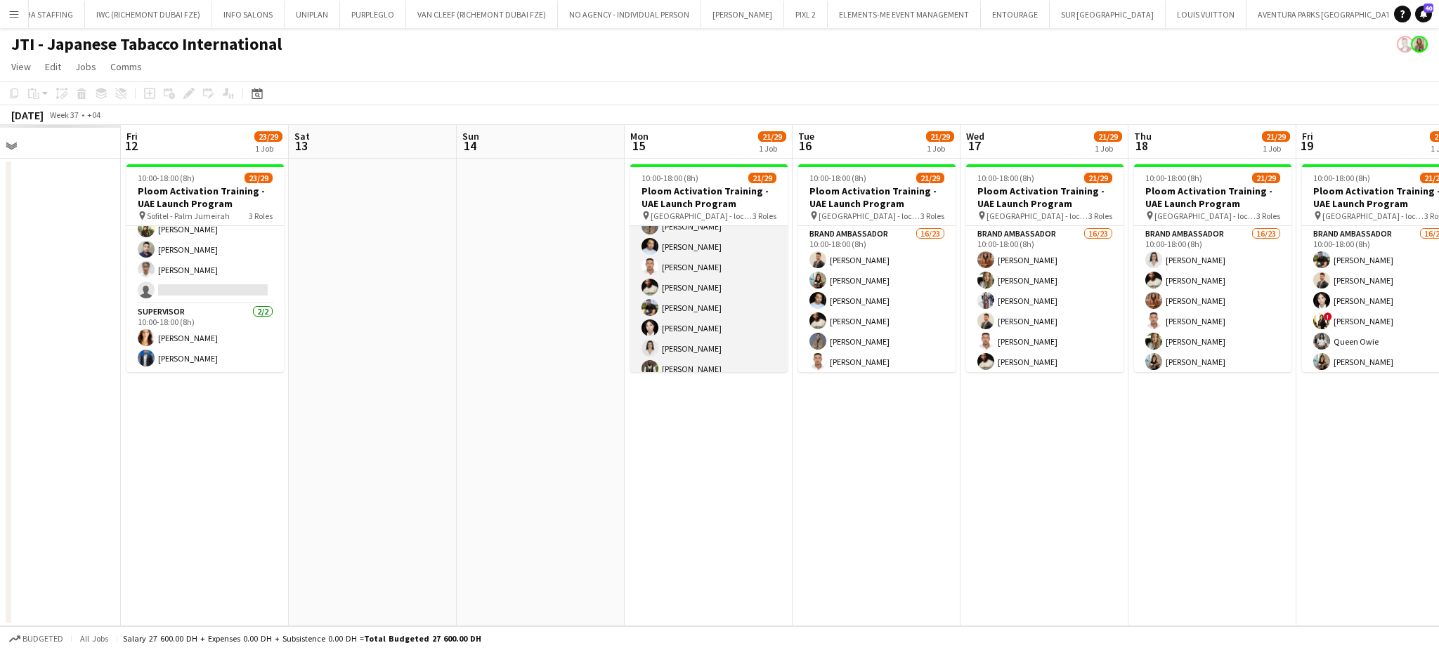
scroll to position [187, 0]
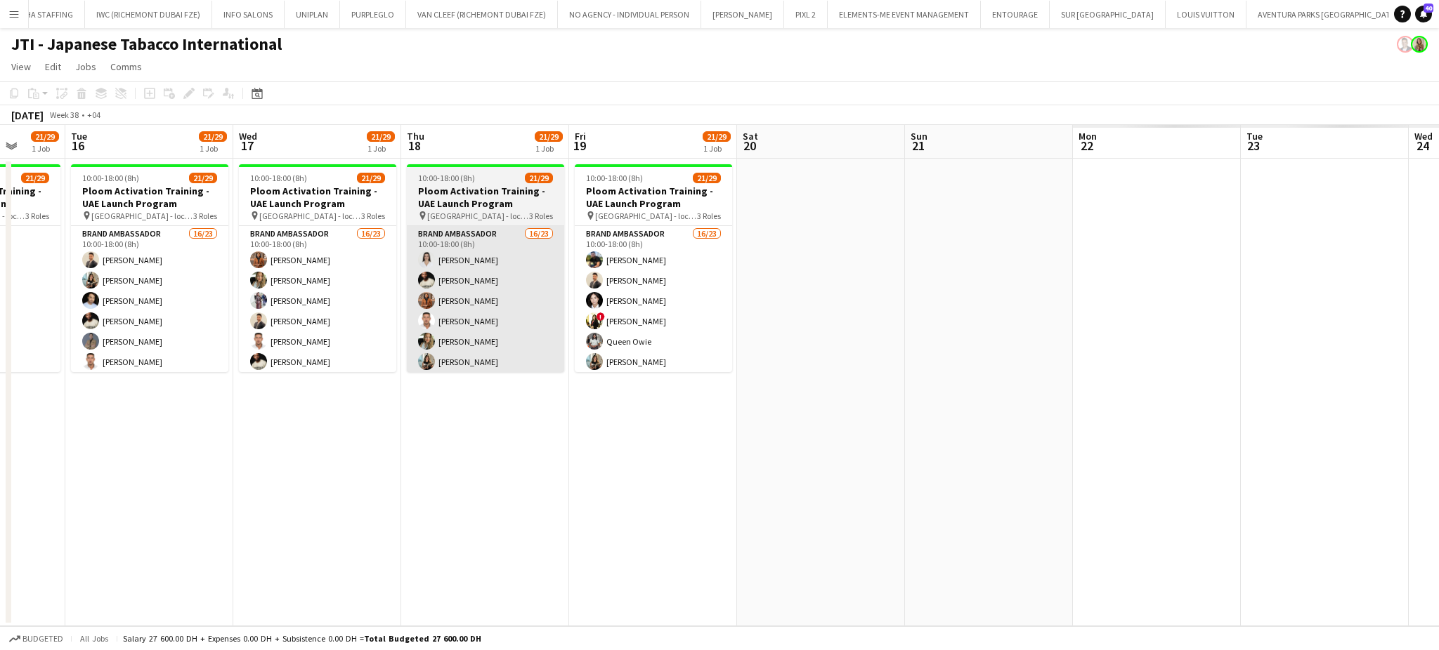
drag, startPoint x: 908, startPoint y: 314, endPoint x: 372, endPoint y: 246, distance: 539.6
click at [332, 251] on app-calendar-viewport "Sat 13 Sun 14 Mon 15 21/29 1 Job Tue 16 21/29 1 Job Wed 17 21/29 1 Job Thu 18 2…" at bounding box center [719, 376] width 1439 height 502
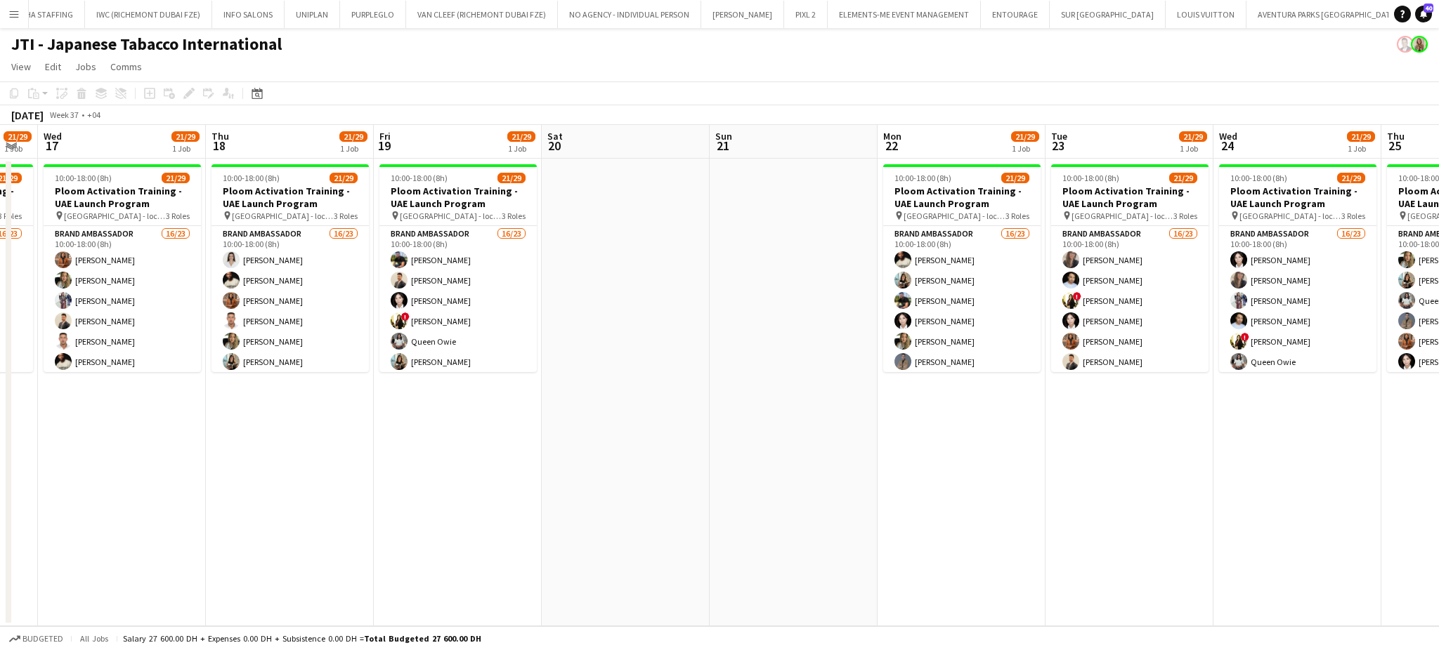
click at [693, 303] on app-calendar-viewport "Sat 13 Sun 14 Mon 15 21/29 1 Job Tue 16 21/29 1 Job Wed 17 21/29 1 Job Thu 18 2…" at bounding box center [719, 376] width 1439 height 502
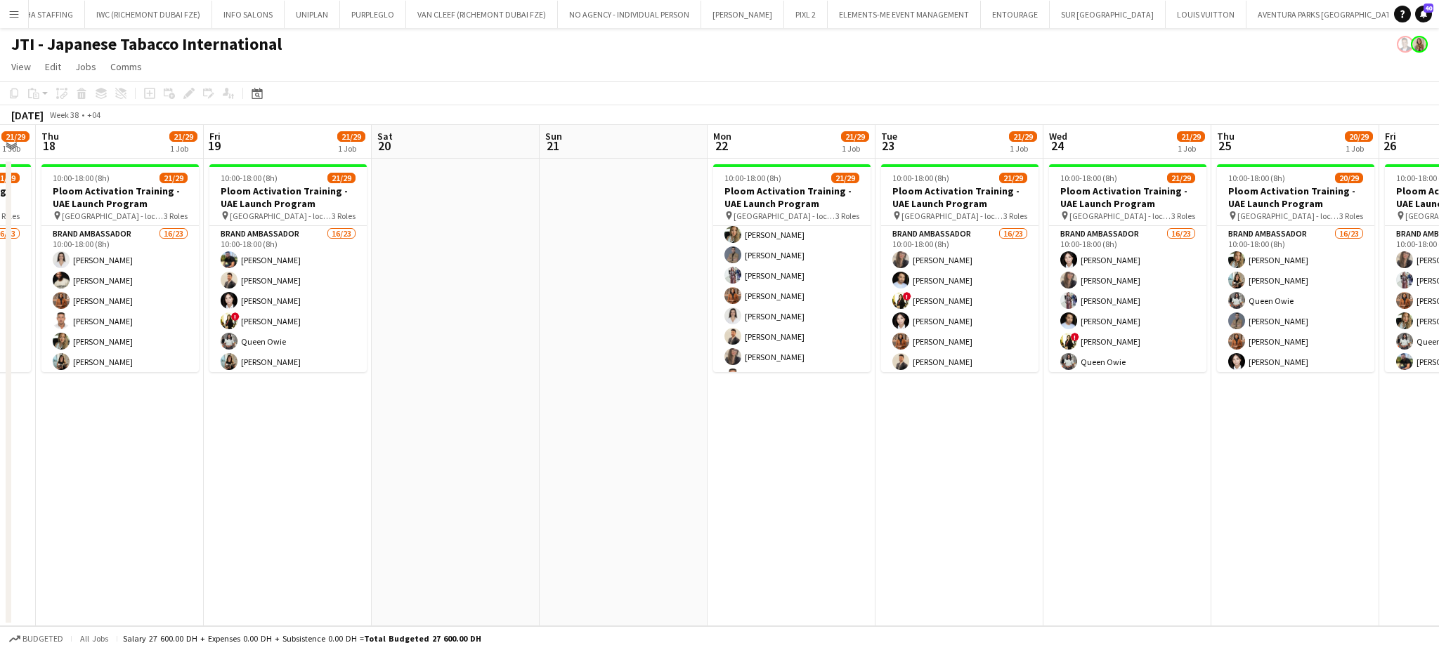
scroll to position [128, 0]
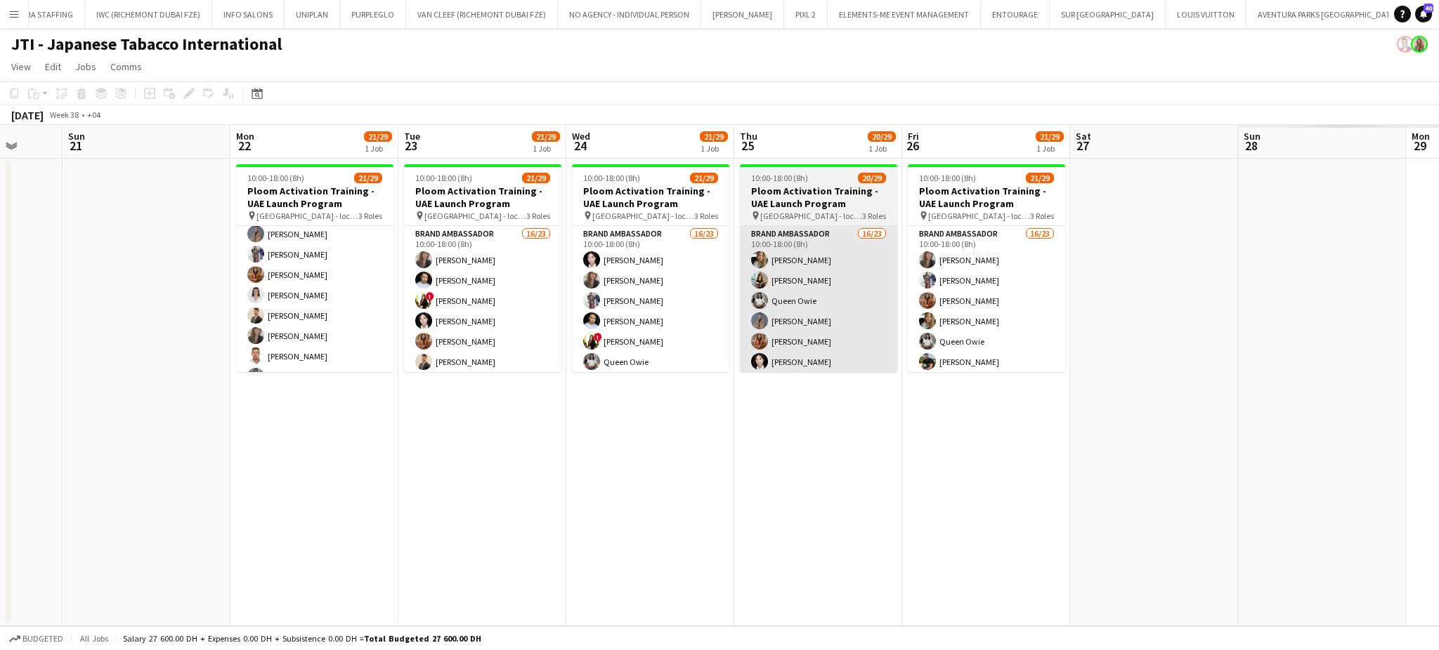
drag, startPoint x: 1217, startPoint y: 398, endPoint x: 706, endPoint y: 336, distance: 515.1
click at [679, 353] on app-calendar-viewport "Wed 17 21/29 1 Job Thu 18 21/29 1 Job Fri 19 21/29 1 Job Sat 20 Sun 21 Mon 22 2…" at bounding box center [719, 376] width 1439 height 502
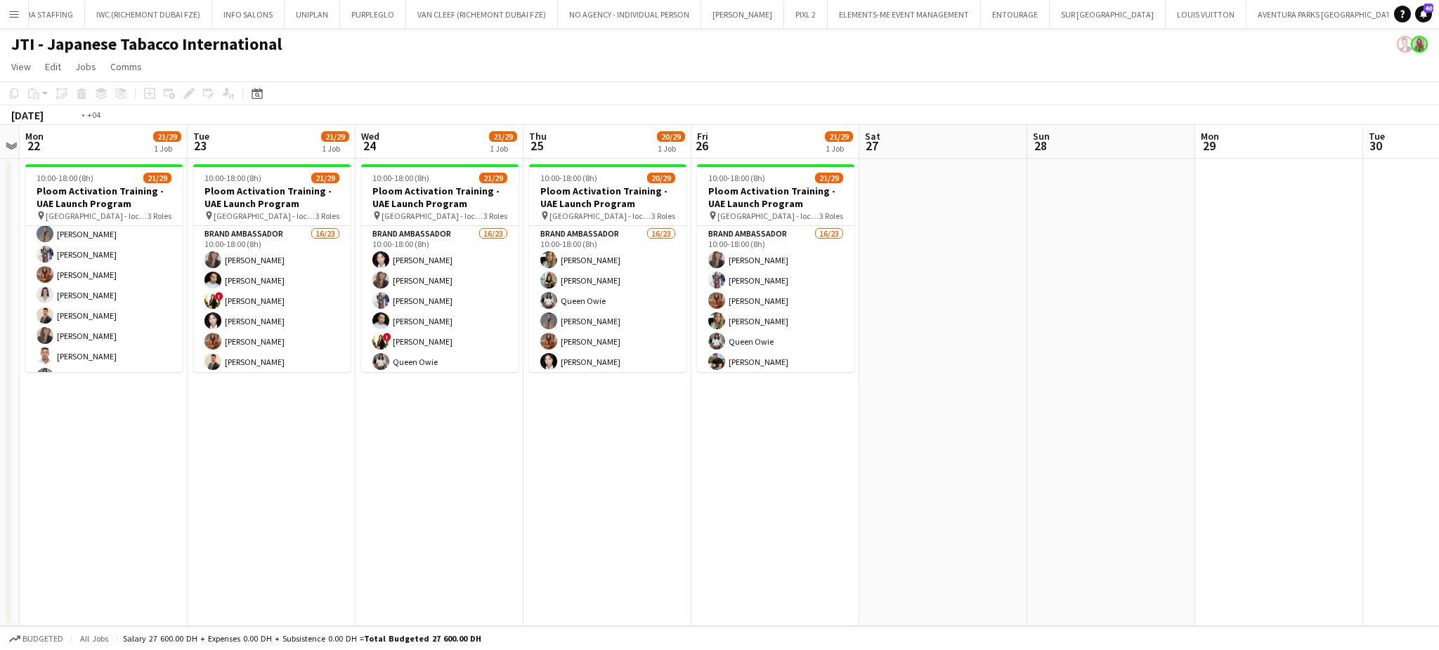
drag, startPoint x: 912, startPoint y: 325, endPoint x: 589, endPoint y: 303, distance: 323.8
click at [361, 320] on app-calendar-viewport "Thu 18 21/29 1 Job Fri 19 21/29 1 Job Sat 20 Sun 21 Mon 22 21/29 1 Job Tue 23 2…" at bounding box center [719, 376] width 1439 height 502
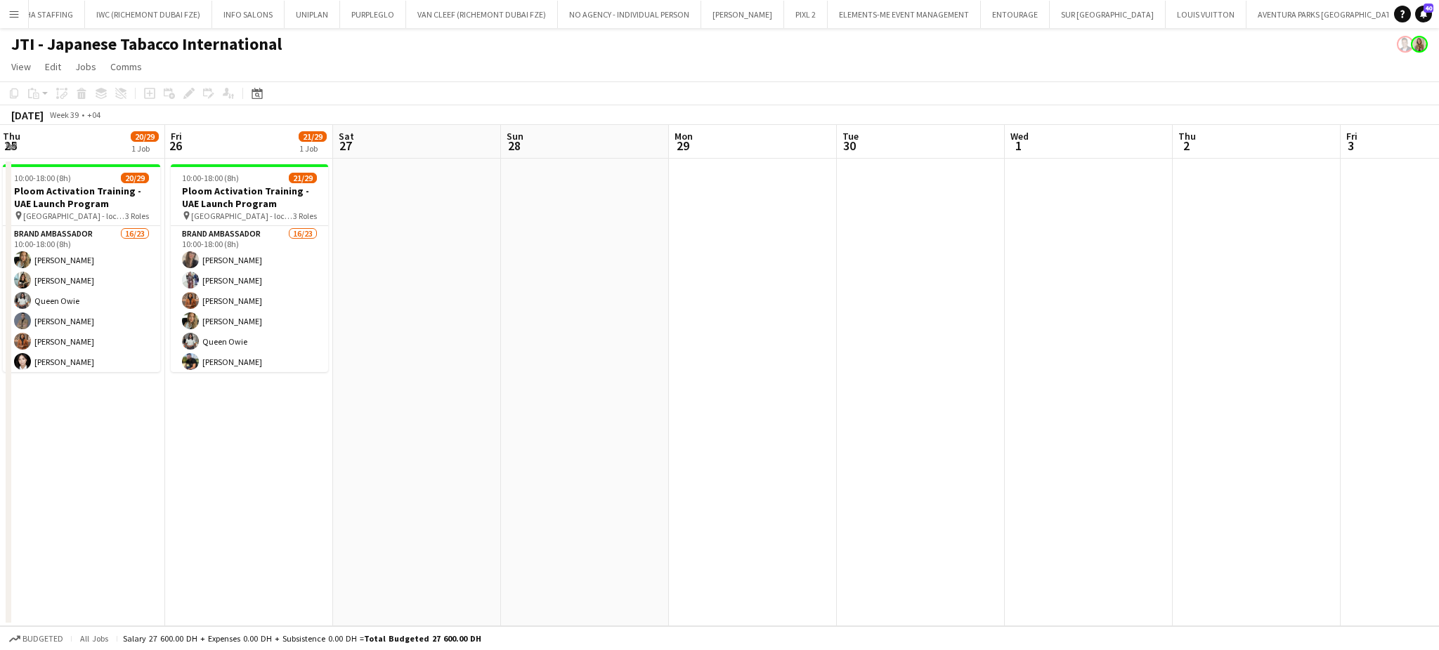
drag, startPoint x: 825, startPoint y: 305, endPoint x: 205, endPoint y: 302, distance: 620.3
click at [205, 302] on app-calendar-viewport "Mon 22 21/29 1 Job Tue 23 21/29 1 Job Wed 24 21/29 1 Job Thu 25 20/29 1 Job Fri…" at bounding box center [719, 376] width 1439 height 502
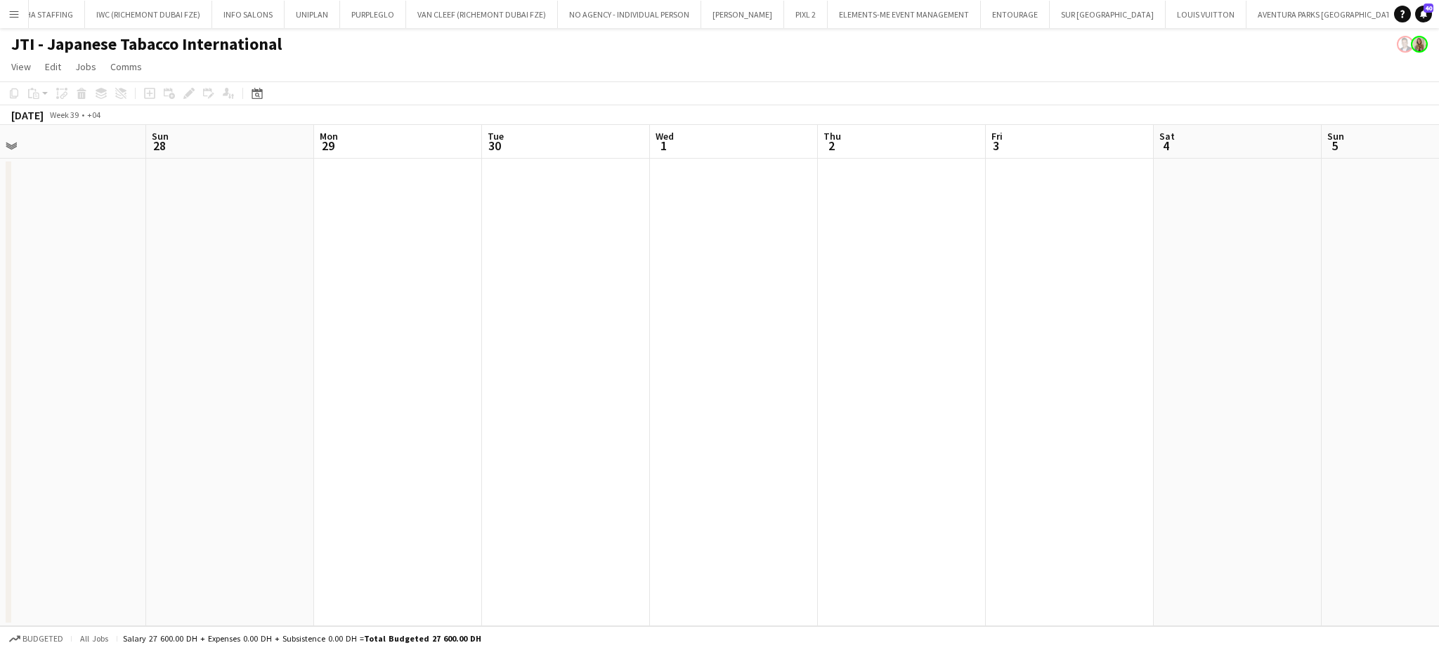
drag, startPoint x: 138, startPoint y: 303, endPoint x: 1228, endPoint y: 376, distance: 1092.6
click at [1198, 371] on app-calendar-viewport "Thu 25 20/29 1 Job Fri 26 21/29 1 Job Sat 27 Sun 28 Mon 29 Tue 30 Wed 1 Thu 2 F…" at bounding box center [719, 376] width 1439 height 502
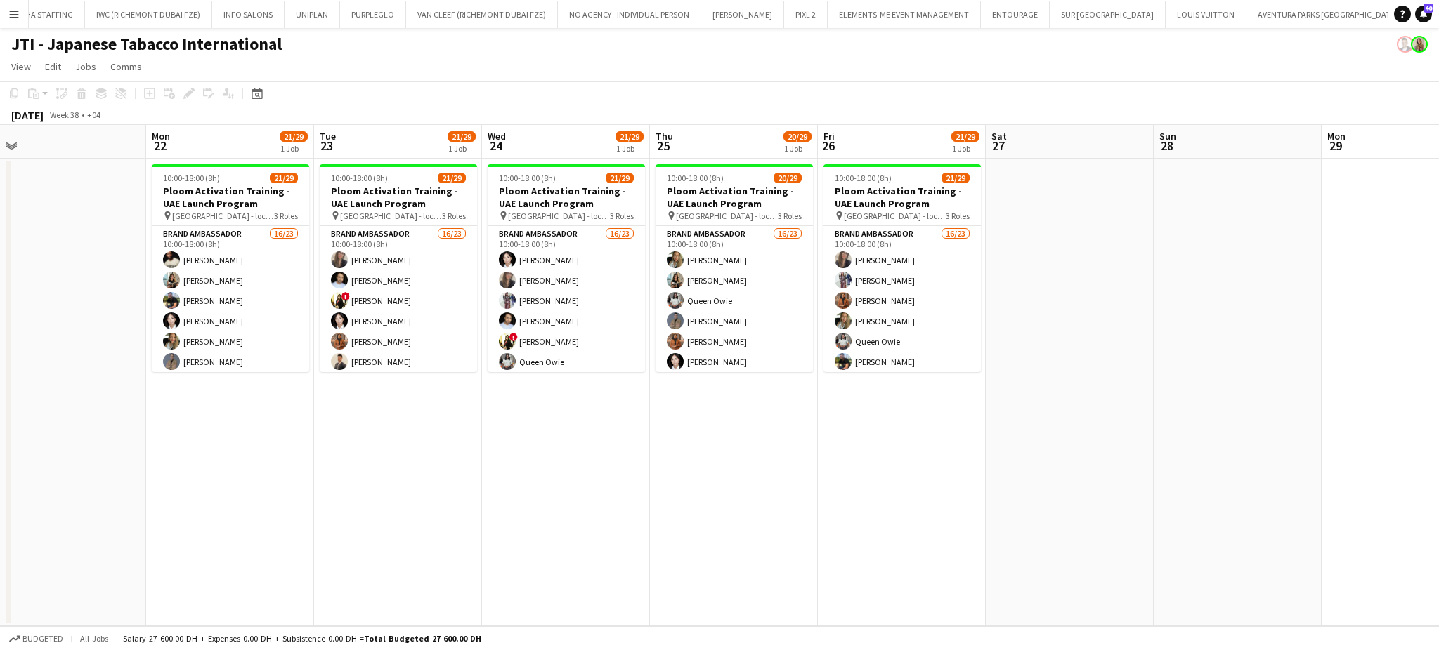
scroll to position [0, 441]
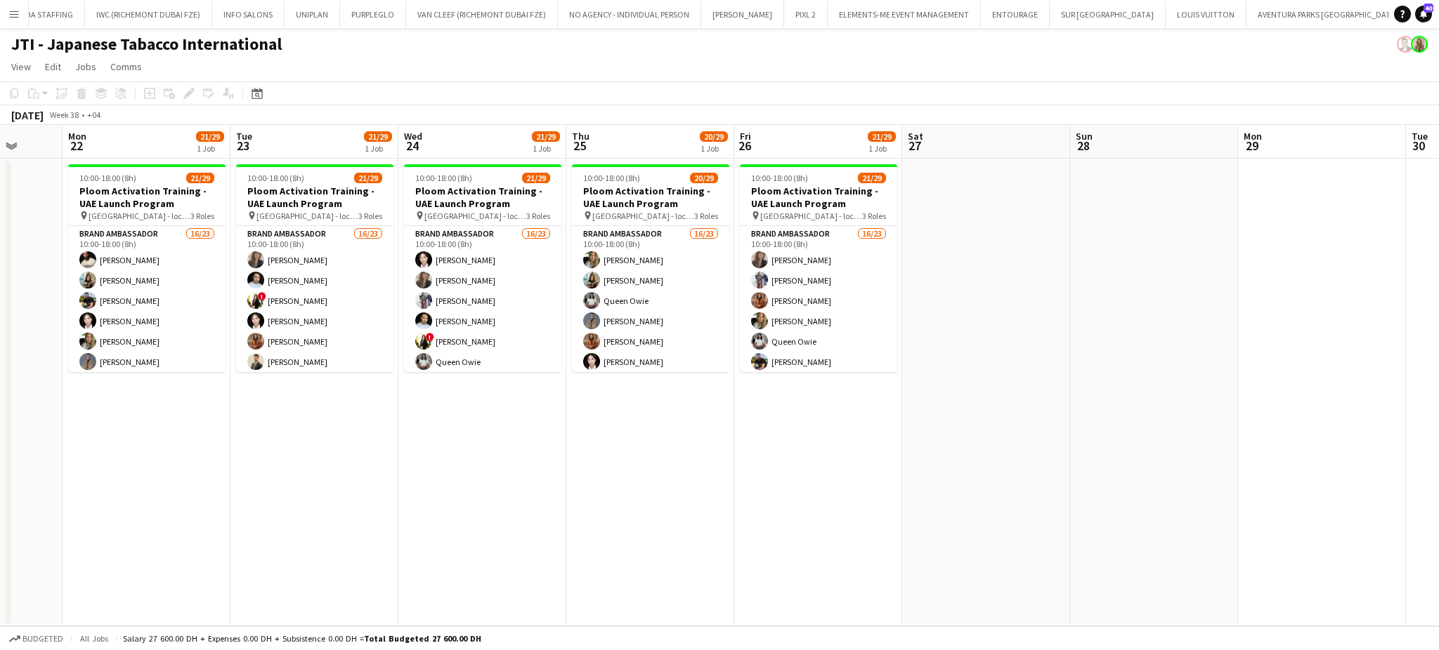
click at [1198, 366] on app-calendar-viewport "Fri 19 21/29 1 Job Sat 20 Sun 21 Mon 22 21/29 1 Job Tue 23 21/29 1 Job Wed 24 2…" at bounding box center [719, 376] width 1439 height 502
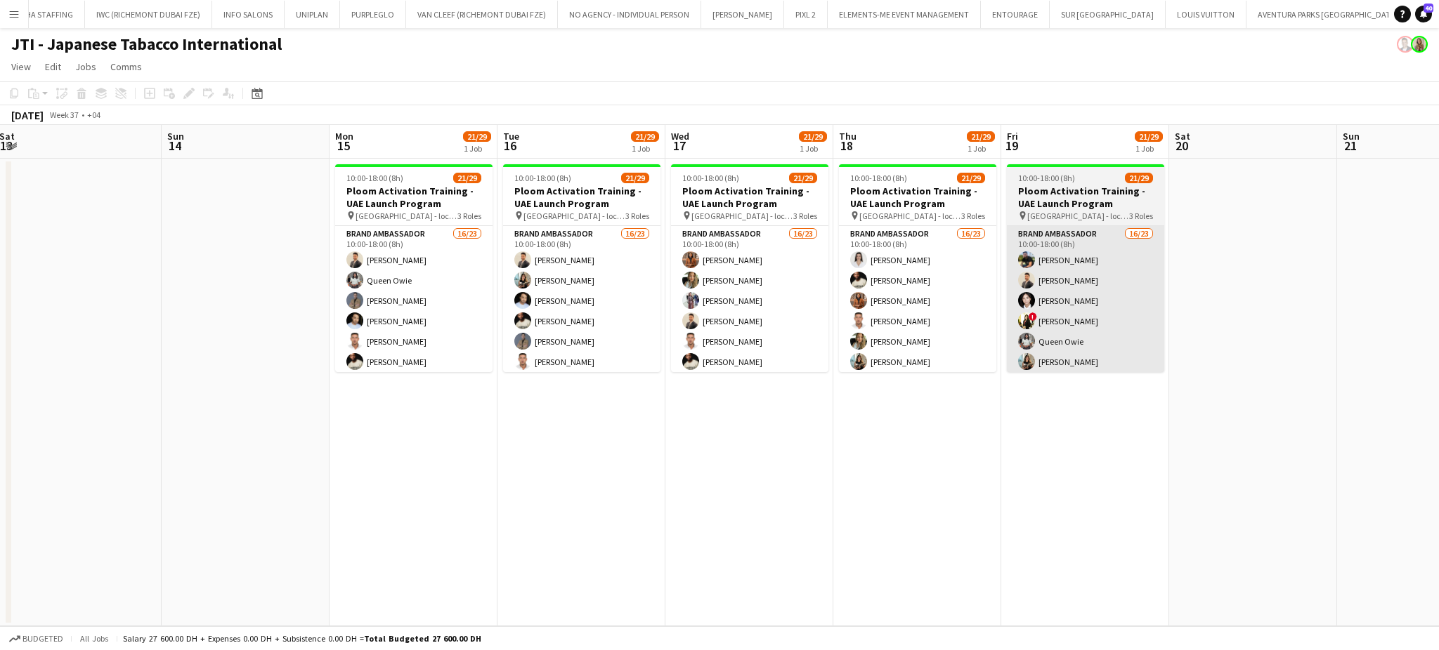
drag, startPoint x: 1187, startPoint y: 318, endPoint x: 1191, endPoint y: 370, distance: 52.9
click at [1198, 363] on app-calendar-viewport "Fri 12 23/29 1 Job Sat 13 Sun 14 Mon 15 21/29 1 Job Tue 16 21/29 1 Job Wed 17 2…" at bounding box center [719, 376] width 1439 height 502
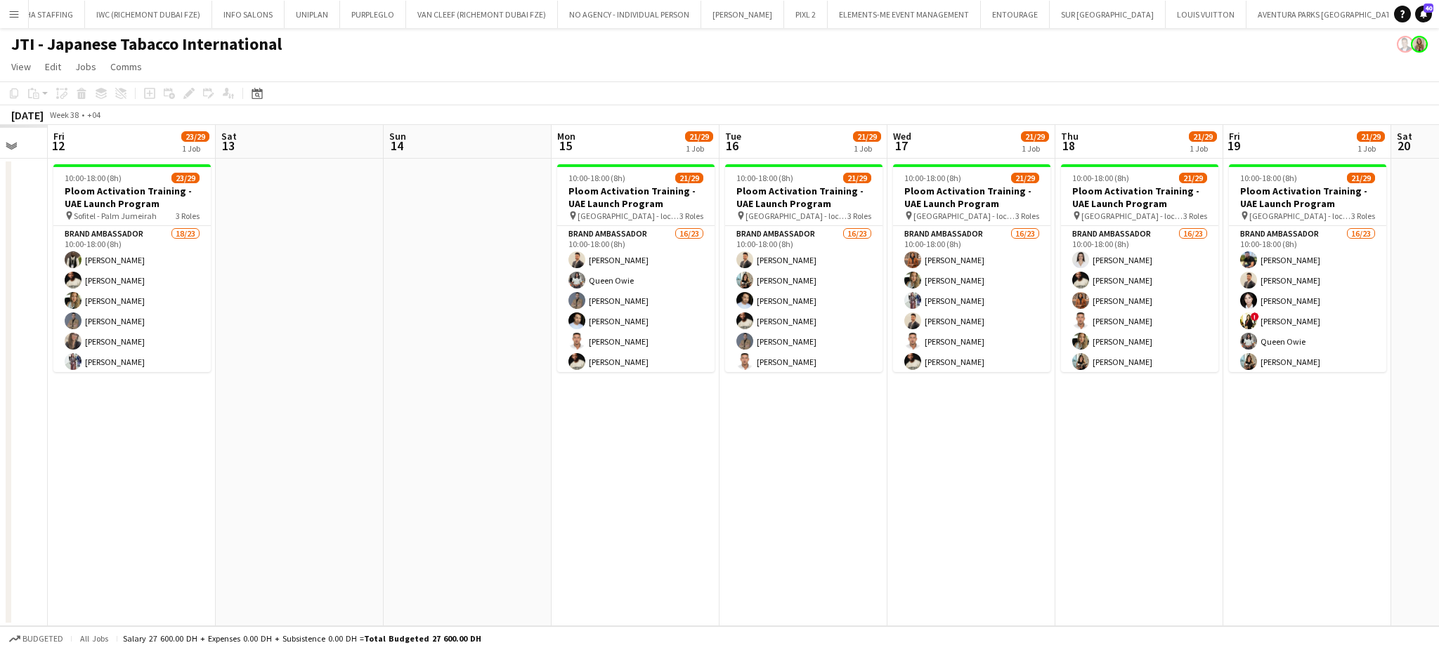
drag, startPoint x: 736, startPoint y: 274, endPoint x: 1274, endPoint y: 331, distance: 540.4
click at [1198, 329] on app-calendar-viewport "Wed 10 Thu 11 Fri 12 23/29 1 Job Sat 13 Sun 14 Mon 15 21/29 1 Job Tue 16 21/29 …" at bounding box center [719, 376] width 1439 height 502
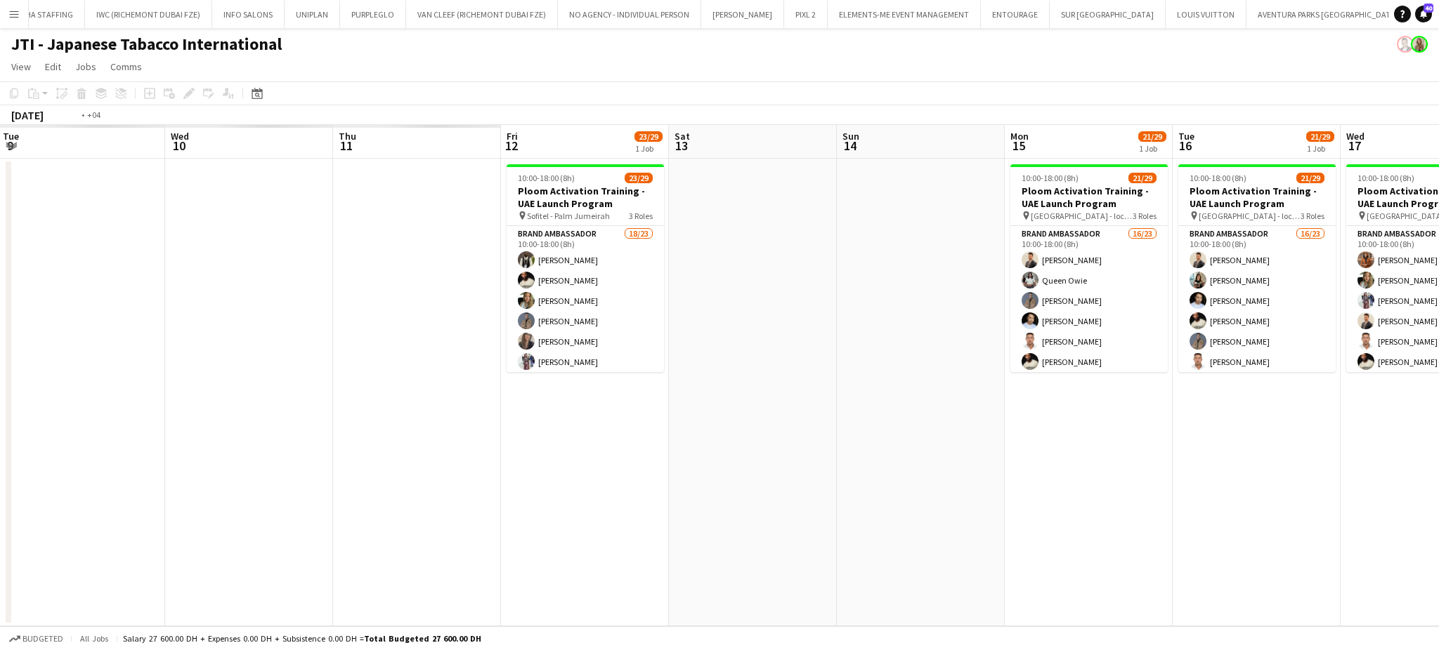
drag, startPoint x: 712, startPoint y: 263, endPoint x: 1226, endPoint y: 318, distance: 517.1
click at [1198, 318] on app-calendar-viewport "Sun 7 Mon 8 Tue 9 Wed 10 Thu 11 Fri 12 23/29 1 Job Sat 13 Sun 14 Mon 15 21/29 1…" at bounding box center [719, 376] width 1439 height 502
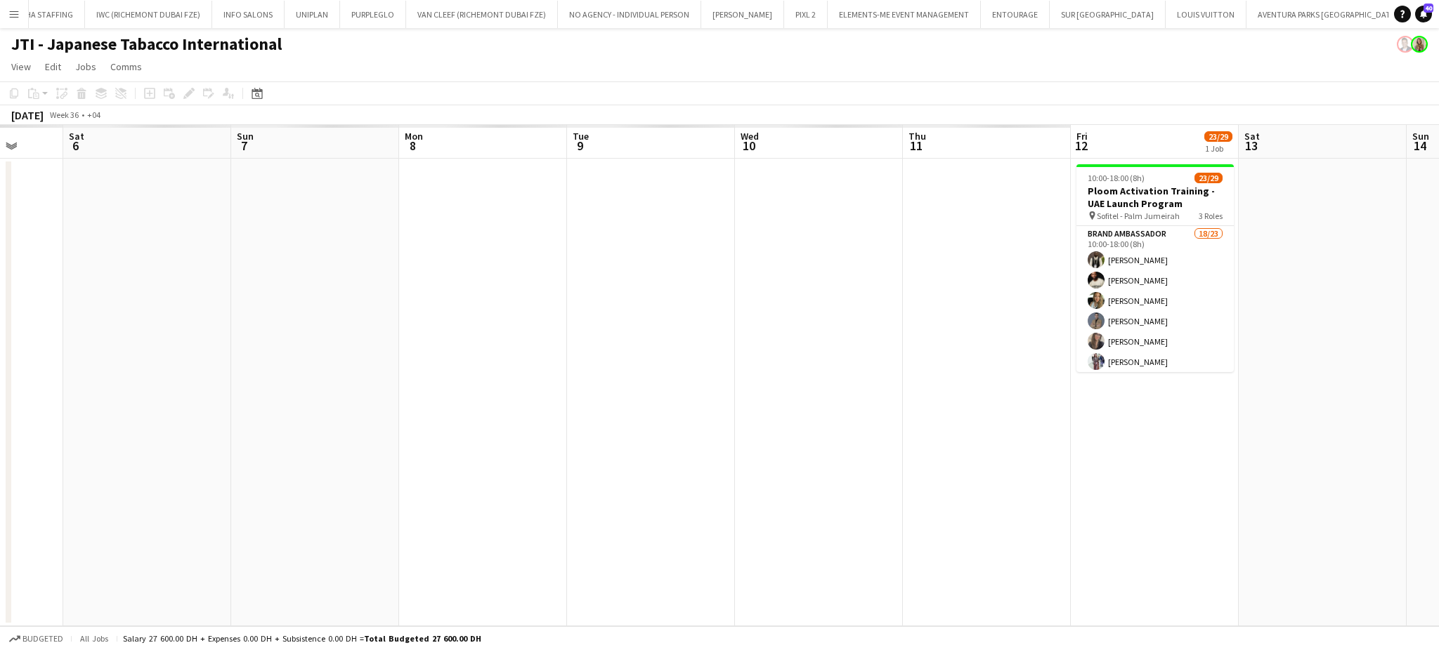
drag, startPoint x: 540, startPoint y: 235, endPoint x: 1304, endPoint y: 265, distance: 764.2
click at [1198, 253] on app-calendar-viewport "Thu 4 Fri 5 Sat 6 Sun 7 Mon 8 Tue 9 Wed 10 Thu 11 Fri 12 23/29 1 Job Sat 13 Sun…" at bounding box center [719, 376] width 1439 height 502
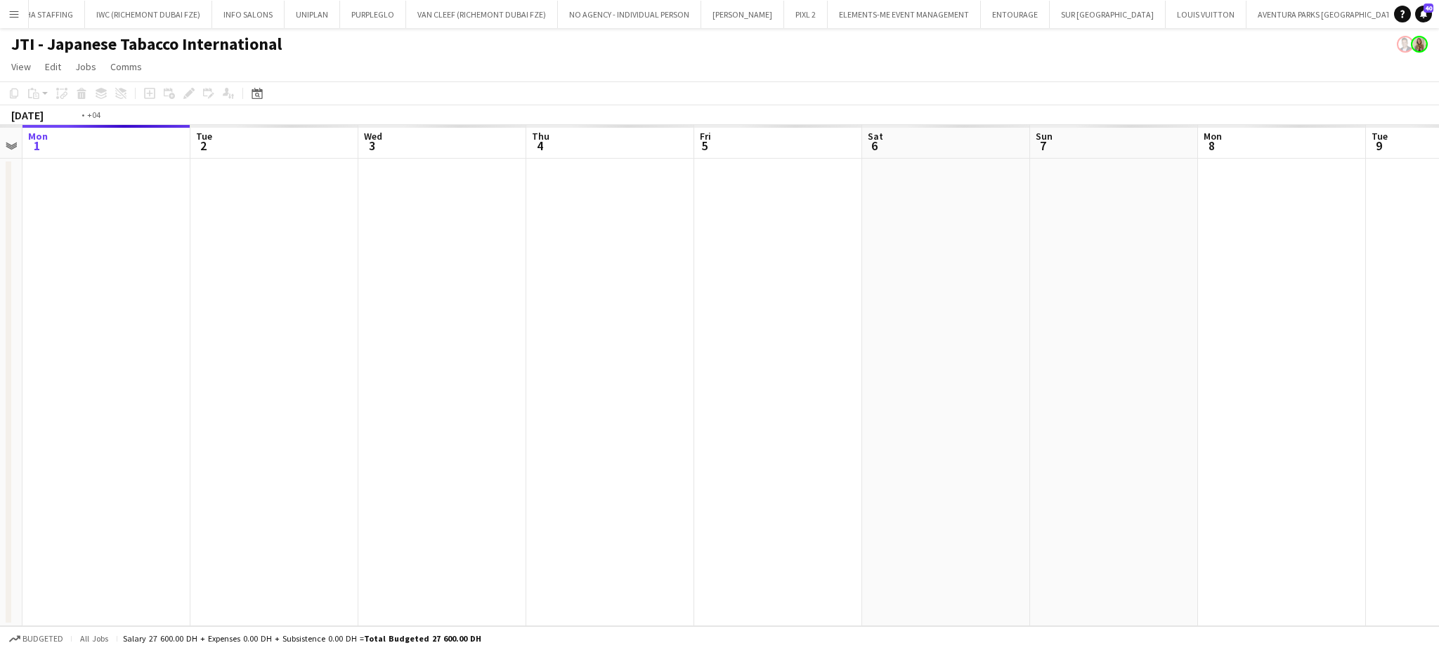
drag, startPoint x: 917, startPoint y: 294, endPoint x: 981, endPoint y: 298, distance: 64.8
click at [967, 294] on app-calendar-viewport "Sat 30 Sun 31 Mon 1 Tue 2 Wed 3 Thu 4 Fri 5 Sat 6 Sun 7 Mon 8 Tue 9 Wed 10 Thu …" at bounding box center [719, 376] width 1439 height 502
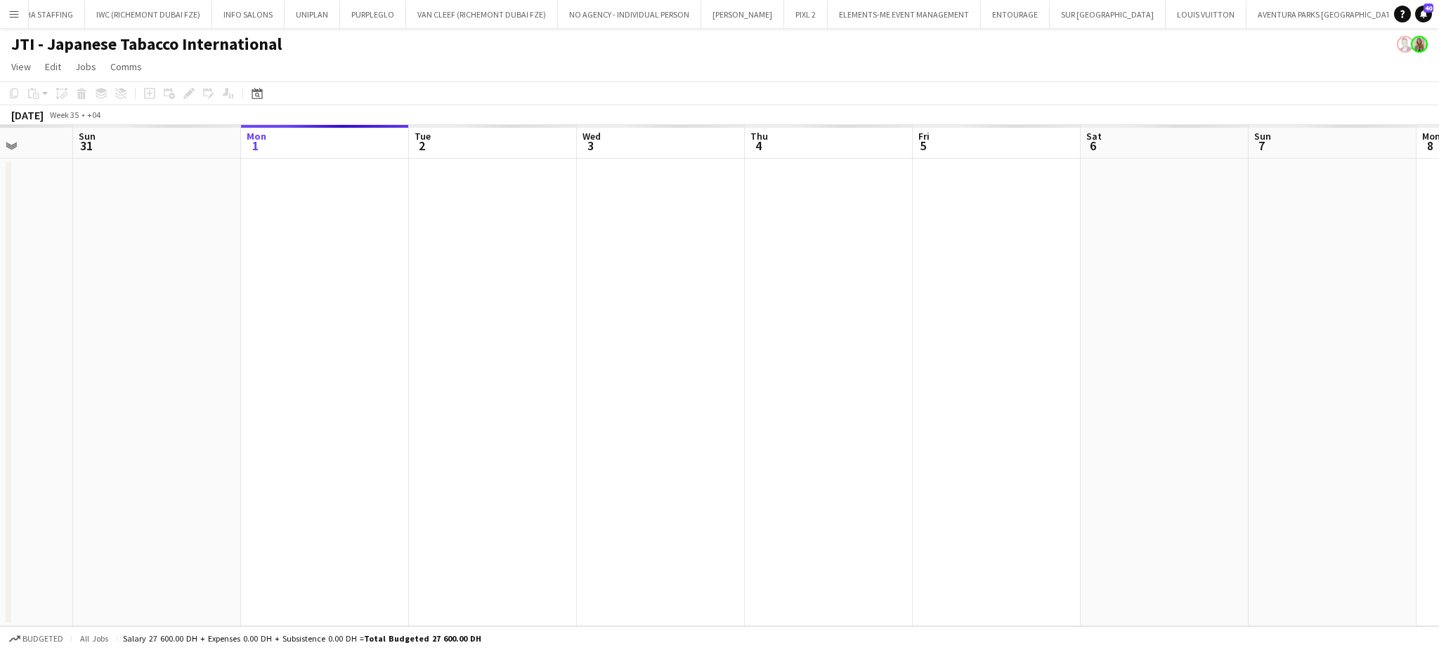
click at [819, 423] on app-date-cell at bounding box center [829, 393] width 168 height 468
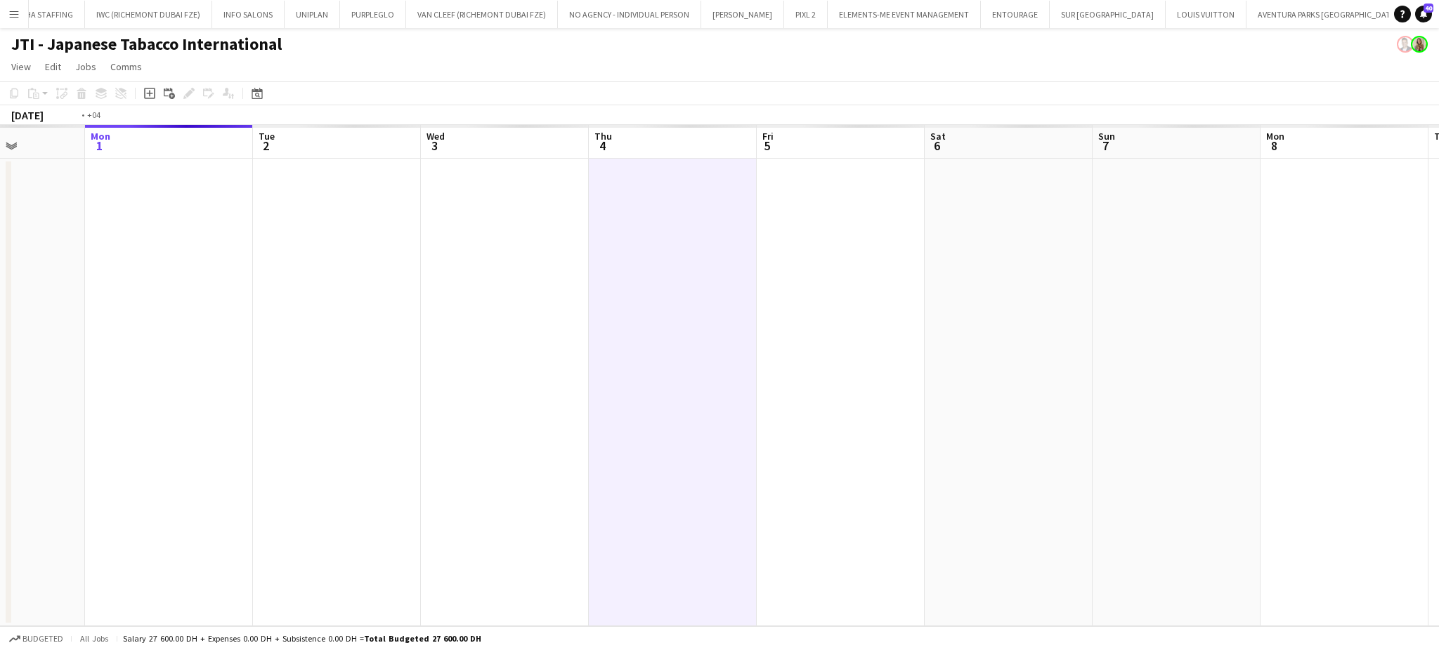
drag, startPoint x: 1193, startPoint y: 446, endPoint x: 424, endPoint y: 358, distance: 774.2
click at [425, 360] on app-calendar-viewport "Thu 28 Fri 29 Sat 30 Sun 31 Mon 1 Tue 2 Wed 3 Thu 4 Fri 5 Sat 6 Sun 7 Mon 8 Tue…" at bounding box center [719, 376] width 1439 height 502
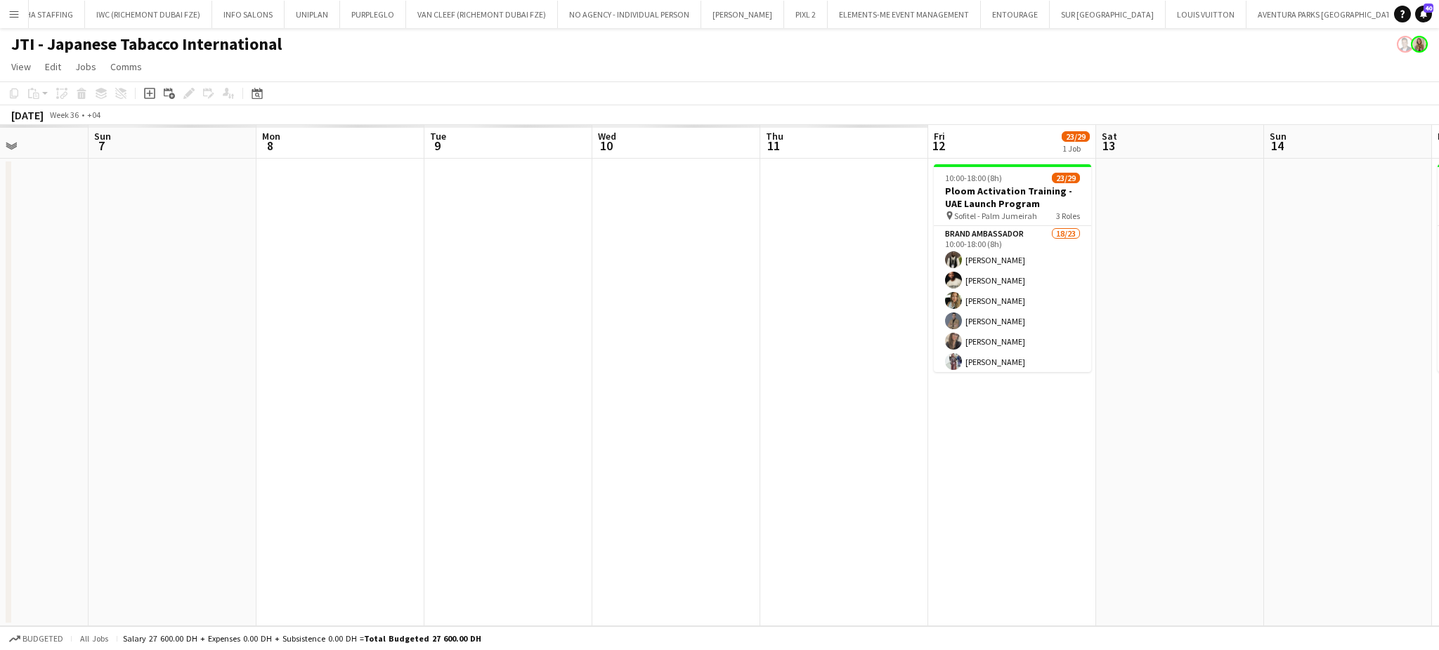
scroll to position [0, 575]
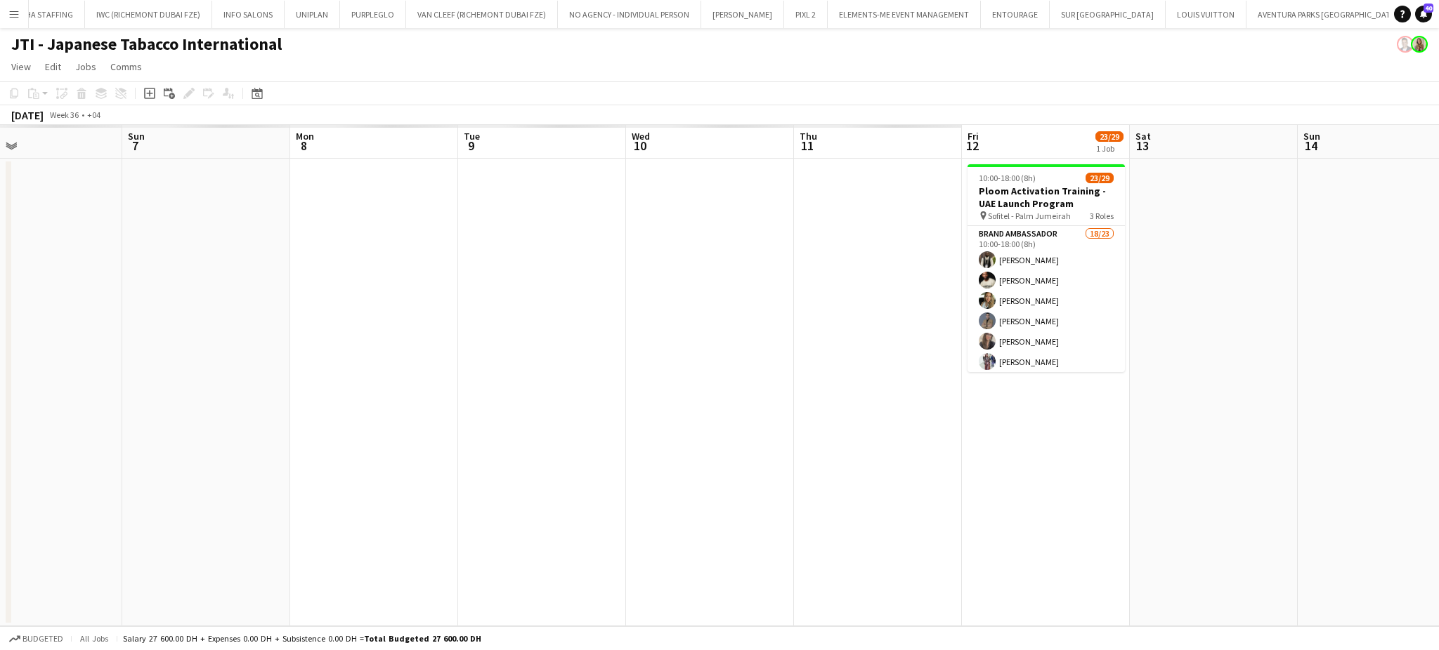
drag, startPoint x: 817, startPoint y: 414, endPoint x: 679, endPoint y: 392, distance: 140.2
click at [679, 392] on app-calendar-viewport "Wed 3 Thu 4 Fri 5 Sat 6 Sun 7 Mon 8 Tue 9 Wed 10 Thu 11 Fri 12 23/29 1 Job Sat …" at bounding box center [719, 376] width 1439 height 502
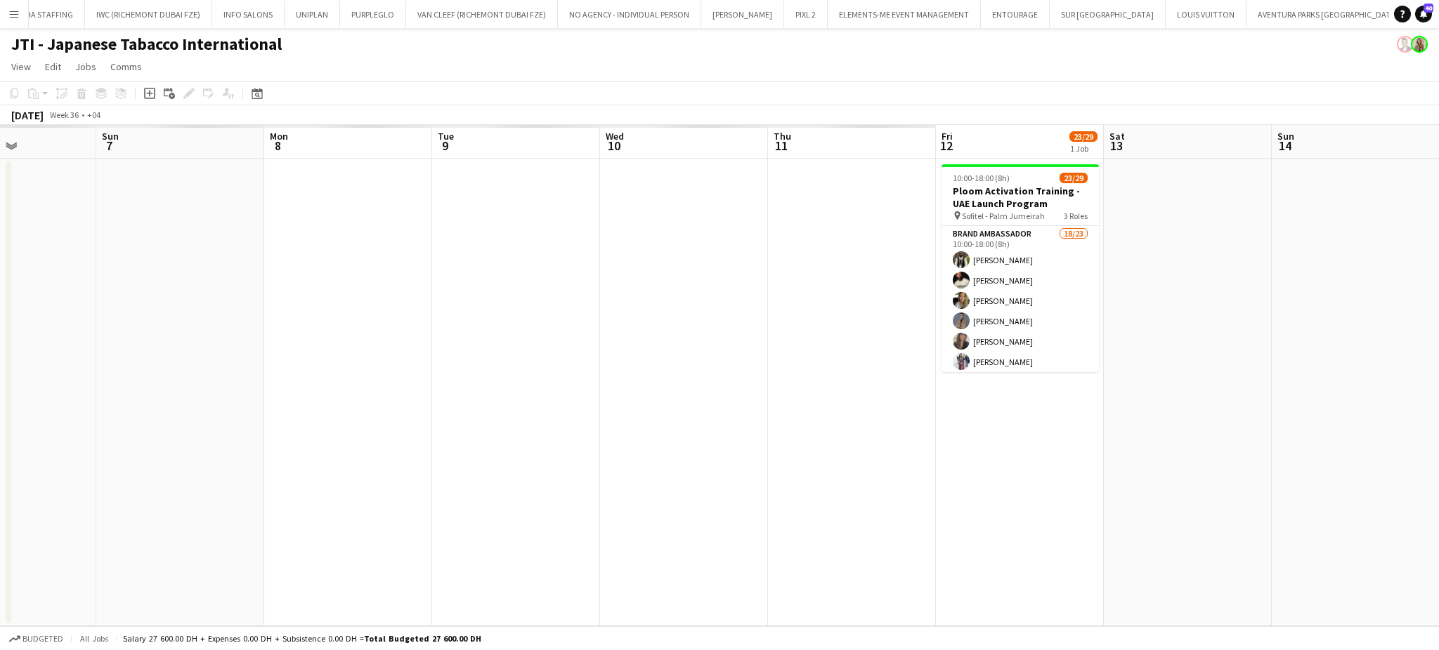
click at [625, 385] on app-date-cell at bounding box center [684, 393] width 168 height 468
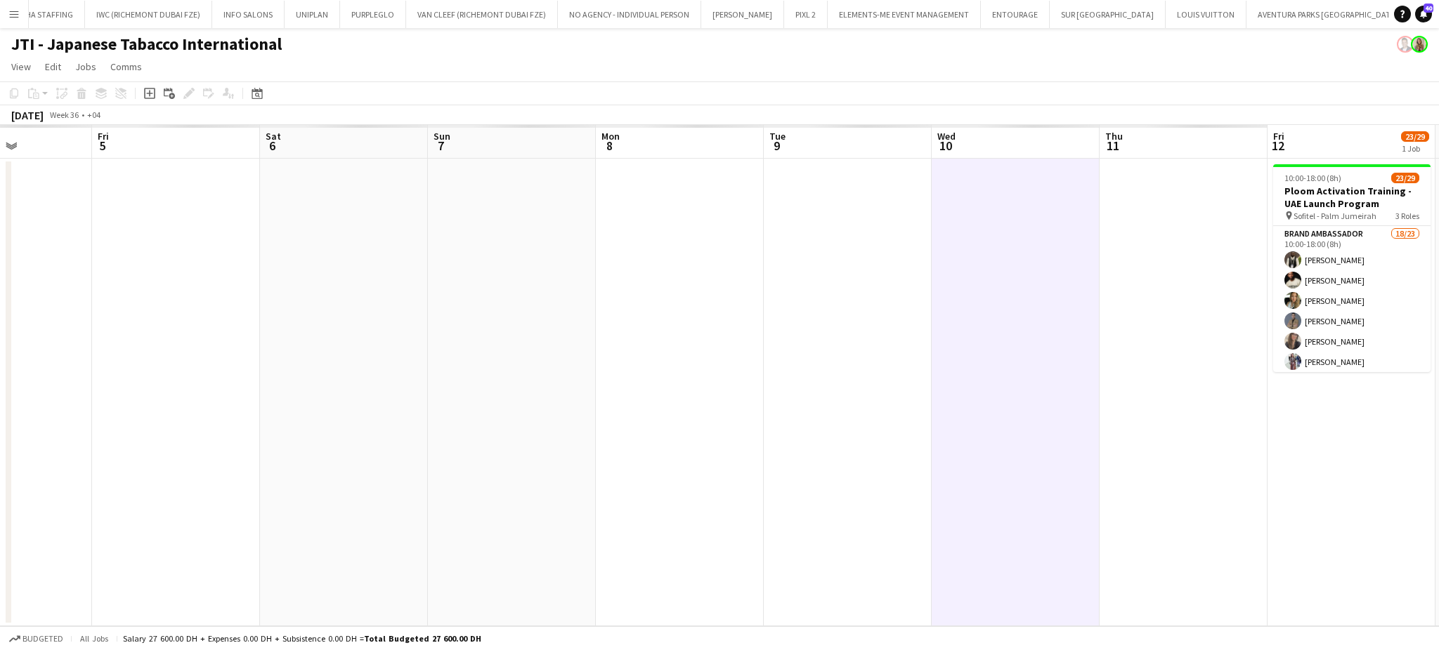
drag, startPoint x: 754, startPoint y: 365, endPoint x: 1152, endPoint y: 395, distance: 398.7
click at [1120, 381] on app-calendar-viewport "Tue 2 Wed 3 Thu 4 Fri 5 Sat 6 Sun 7 Mon 8 Tue 9 Wed 10 Thu 11 Fri 12 23/29 1 Jo…" at bounding box center [719, 376] width 1439 height 502
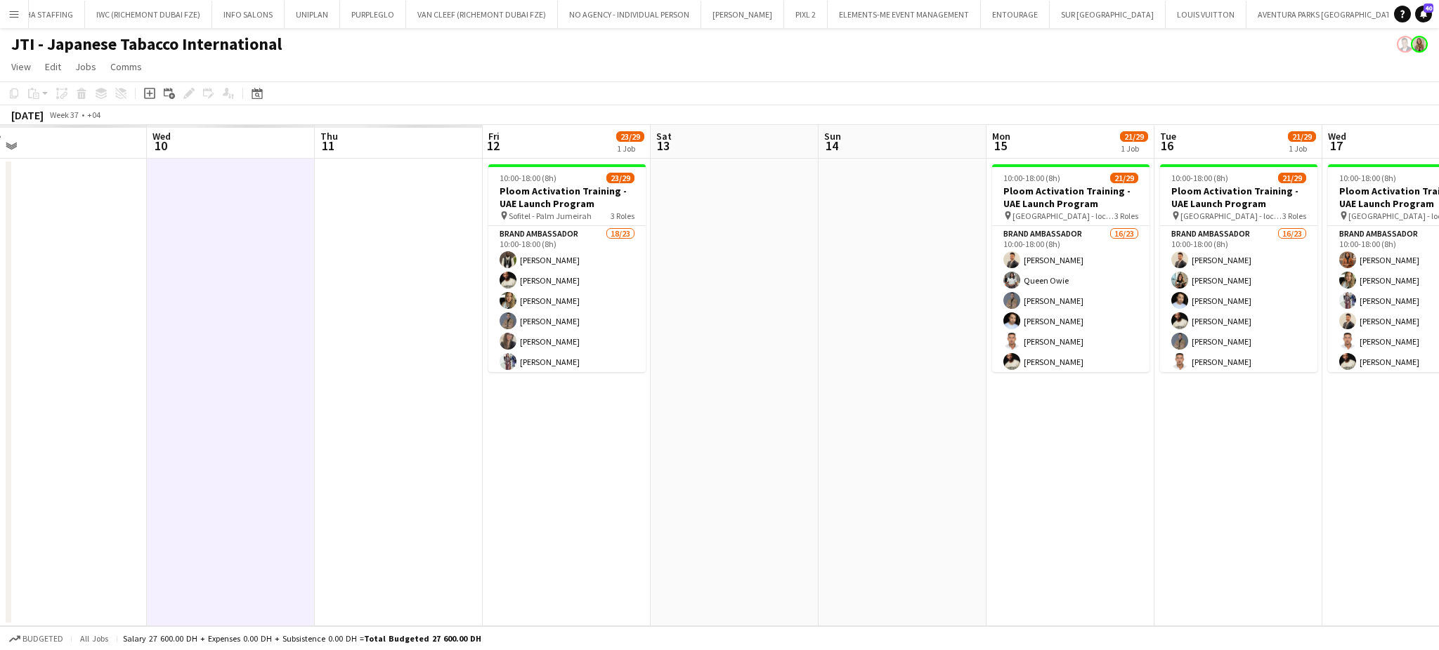
drag, startPoint x: 1077, startPoint y: 412, endPoint x: 271, endPoint y: 298, distance: 813.8
click at [285, 307] on app-calendar-viewport "Sat 6 Sun 7 Mon 8 Tue 9 Wed 10 Thu 11 Fri 12 23/29 1 Job Sat 13 Sun 14 Mon 15 2…" at bounding box center [719, 376] width 1439 height 502
